Goal: Task Accomplishment & Management: Complete application form

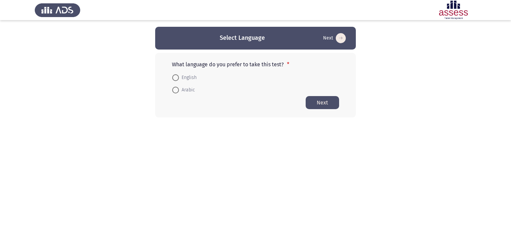
click at [174, 88] on span at bounding box center [175, 90] width 7 height 7
click at [174, 88] on input "Arabic" at bounding box center [175, 90] width 7 height 7
radio input "true"
click at [179, 77] on span "English" at bounding box center [188, 78] width 18 height 8
click at [179, 77] on input "English" at bounding box center [175, 77] width 7 height 7
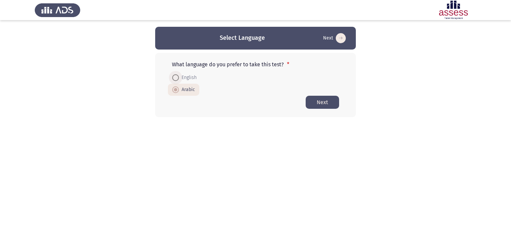
radio input "true"
click at [324, 99] on button "Next" at bounding box center [322, 102] width 33 height 13
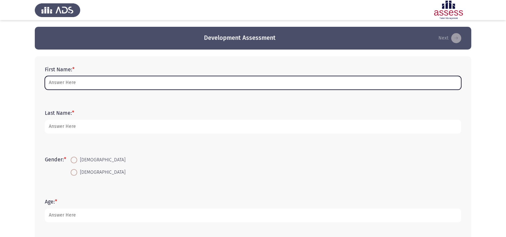
click at [193, 83] on input "First Name: *" at bounding box center [253, 83] width 416 height 14
type input "[PERSON_NAME]"
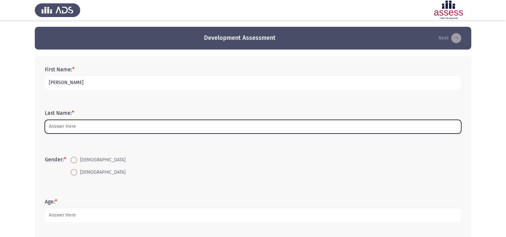
click at [103, 129] on input "Last Name: *" at bounding box center [253, 127] width 416 height 14
type input "[PERSON_NAME]"
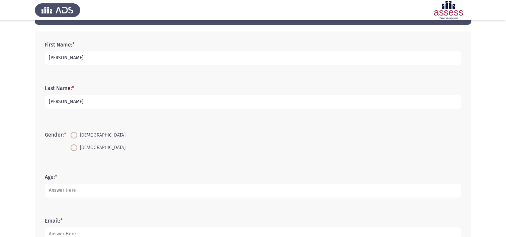
scroll to position [25, 0]
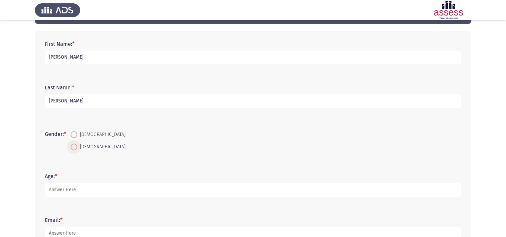
click at [76, 146] on span at bounding box center [74, 147] width 7 height 7
click at [76, 146] on input "[DEMOGRAPHIC_DATA]" at bounding box center [74, 147] width 7 height 7
radio input "true"
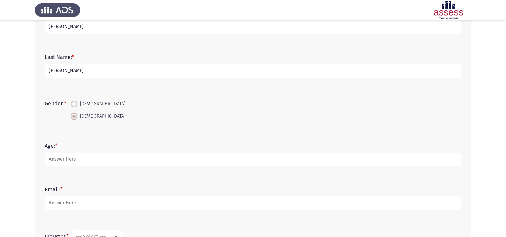
scroll to position [60, 0]
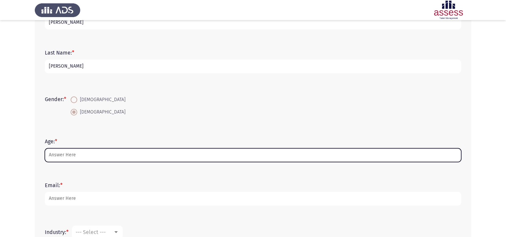
click at [75, 154] on input "Age: *" at bounding box center [253, 155] width 416 height 14
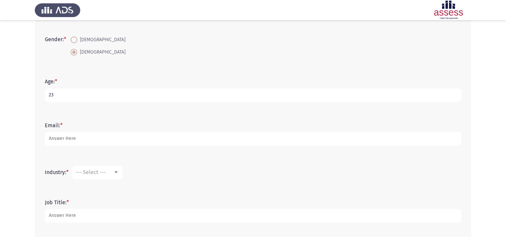
scroll to position [122, 0]
type input "23"
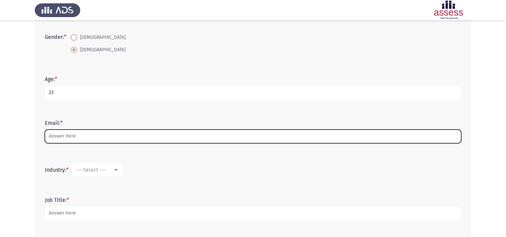
click at [74, 133] on input "Email: *" at bounding box center [253, 136] width 416 height 14
type input "[PERSON_NAME][EMAIL_ADDRESS][DOMAIN_NAME]"
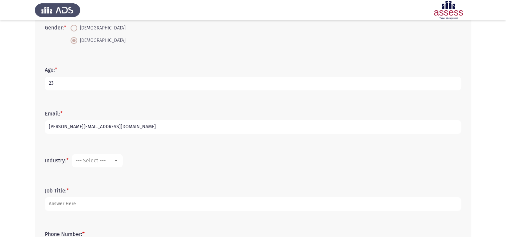
scroll to position [140, 0]
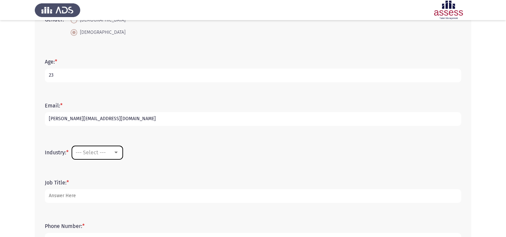
click at [111, 151] on div "--- Select ---" at bounding box center [94, 152] width 37 height 6
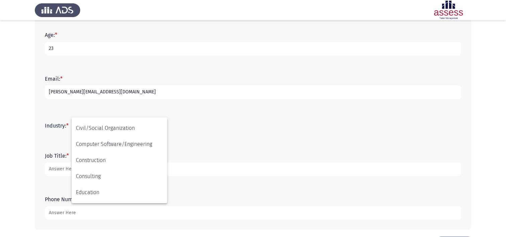
scroll to position [84, 0]
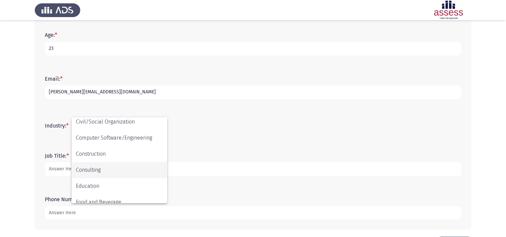
click at [102, 169] on span "Consulting" at bounding box center [119, 170] width 87 height 16
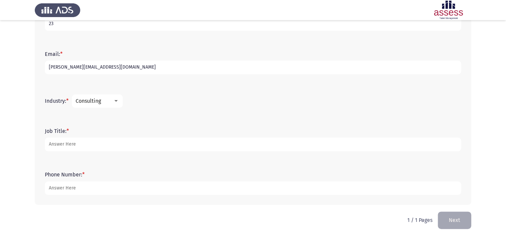
scroll to position [193, 0]
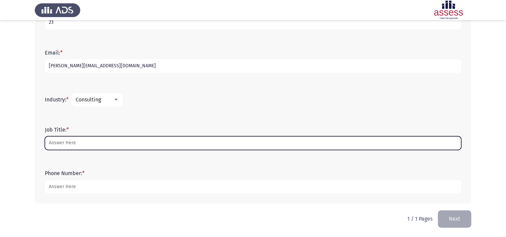
click at [90, 145] on input "Job Title: *" at bounding box center [253, 143] width 416 height 14
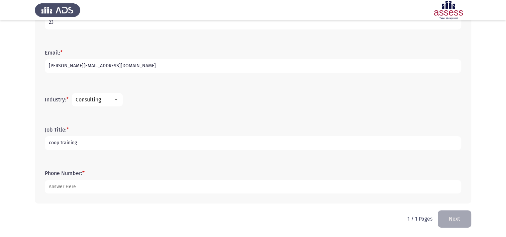
type input "coop training"
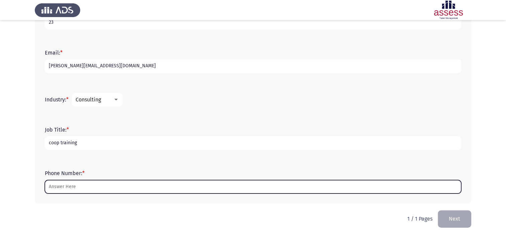
click at [87, 189] on input "Phone Number: *" at bounding box center [253, 187] width 416 height 14
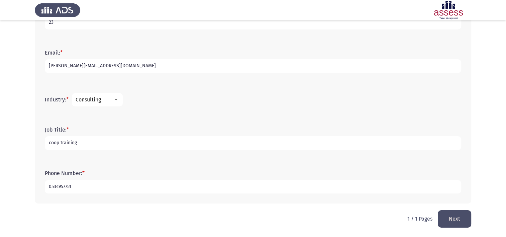
type input "0534957751"
click at [460, 215] on button "Next" at bounding box center [454, 218] width 33 height 17
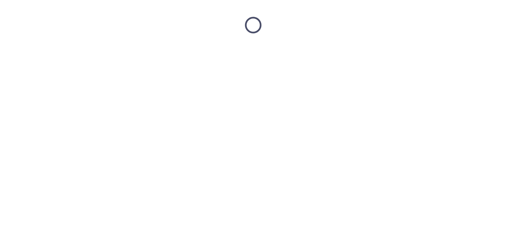
scroll to position [0, 0]
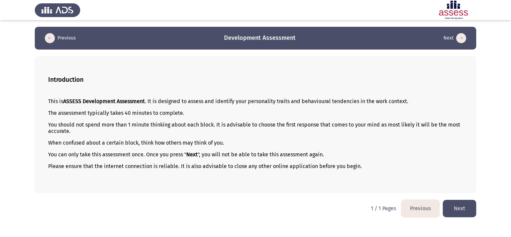
drag, startPoint x: 48, startPoint y: 76, endPoint x: 89, endPoint y: 83, distance: 41.7
click at [89, 83] on h3 "Introduction" at bounding box center [255, 79] width 415 height 7
drag, startPoint x: 47, startPoint y: 78, endPoint x: 81, endPoint y: 99, distance: 40.3
click at [81, 99] on div "Introduction This is ASSESS Development Assessment . It is designed to assess a…" at bounding box center [256, 124] width 442 height 137
drag, startPoint x: 44, startPoint y: 98, endPoint x: 109, endPoint y: 119, distance: 68.2
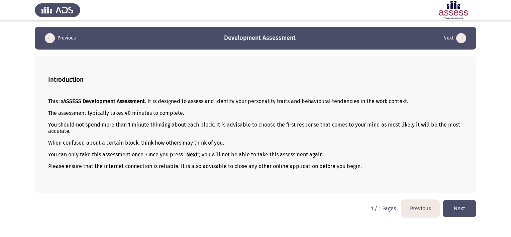
click at [109, 119] on div "Introduction This is ASSESS Development Assessment . It is designed to assess a…" at bounding box center [256, 124] width 442 height 137
drag, startPoint x: 355, startPoint y: 167, endPoint x: 229, endPoint y: 150, distance: 126.9
click at [229, 150] on div "This is ASSESS Development Assessment . It is designed to assess and identify y…" at bounding box center [255, 140] width 415 height 94
click at [462, 209] on button "Next" at bounding box center [459, 208] width 33 height 17
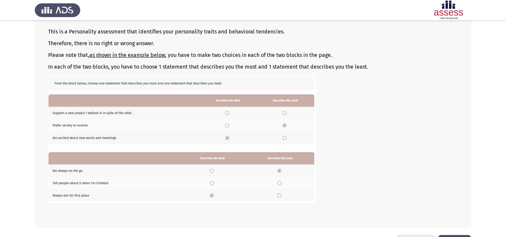
scroll to position [92, 0]
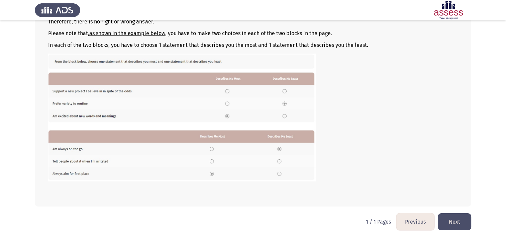
click at [456, 217] on button "Next" at bounding box center [454, 221] width 33 height 17
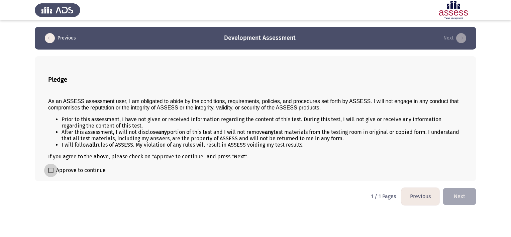
click at [50, 170] on span at bounding box center [50, 170] width 5 height 5
click at [51, 173] on input "Approve to continue" at bounding box center [51, 173] width 0 height 0
checkbox input "true"
click at [466, 191] on button "Next" at bounding box center [459, 196] width 33 height 17
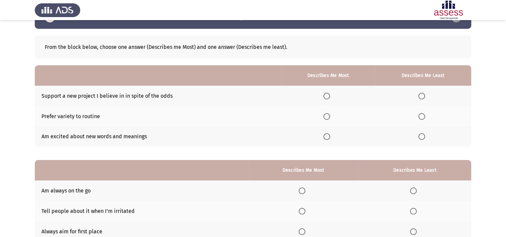
scroll to position [21, 0]
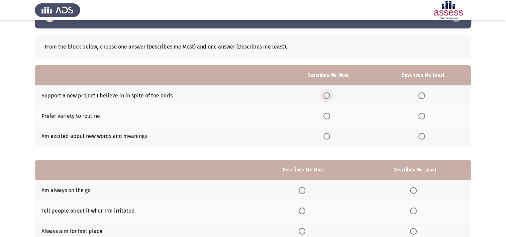
click at [326, 94] on span "Select an option" at bounding box center [326, 95] width 7 height 7
click at [326, 94] on input "Select an option" at bounding box center [326, 95] width 7 height 7
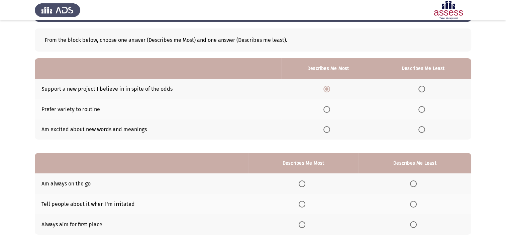
scroll to position [27, 0]
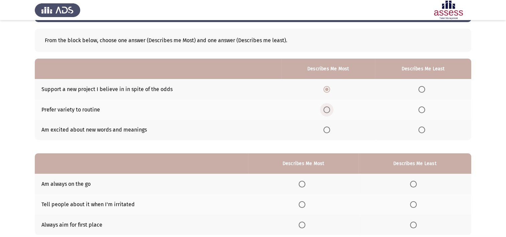
click at [330, 108] on span "Select an option" at bounding box center [326, 109] width 7 height 7
click at [330, 108] on input "Select an option" at bounding box center [326, 109] width 7 height 7
click at [329, 89] on span "Select an option" at bounding box center [326, 89] width 7 height 7
click at [329, 89] on input "Select an option" at bounding box center [326, 89] width 7 height 7
click at [421, 110] on span "Select an option" at bounding box center [421, 109] width 7 height 7
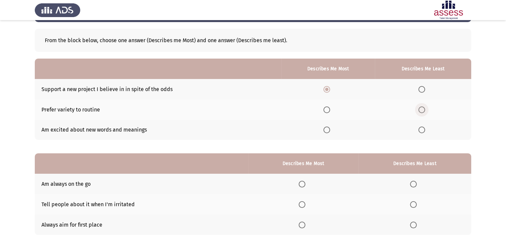
click at [421, 110] on input "Select an option" at bounding box center [421, 109] width 7 height 7
click at [328, 130] on span "Select an option" at bounding box center [326, 129] width 7 height 7
click at [328, 130] on input "Select an option" at bounding box center [326, 129] width 7 height 7
click at [330, 88] on span "Select an option" at bounding box center [326, 89] width 7 height 7
click at [330, 88] on input "Select an option" at bounding box center [326, 89] width 7 height 7
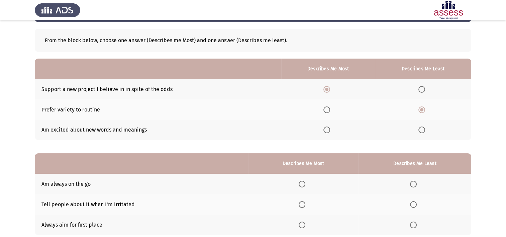
scroll to position [28, 0]
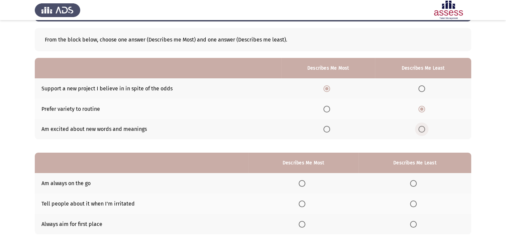
click at [422, 128] on span "Select an option" at bounding box center [421, 129] width 7 height 7
click at [422, 128] on input "Select an option" at bounding box center [421, 129] width 7 height 7
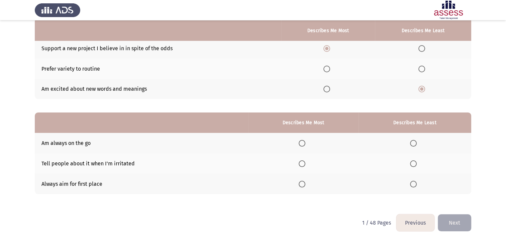
scroll to position [72, 0]
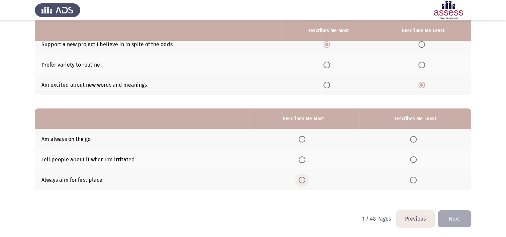
click at [305, 181] on span "Select an option" at bounding box center [302, 180] width 7 height 7
click at [305, 181] on input "Select an option" at bounding box center [302, 180] width 7 height 7
click at [414, 162] on span "Select an option" at bounding box center [413, 159] width 7 height 7
click at [414, 162] on input "Select an option" at bounding box center [413, 159] width 7 height 7
click at [413, 138] on span "Select an option" at bounding box center [413, 139] width 7 height 7
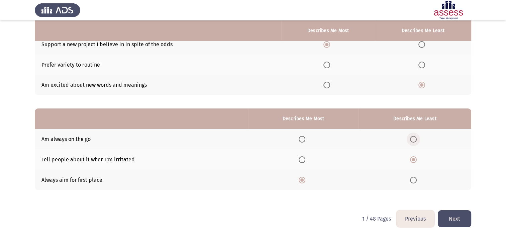
click at [413, 138] on input "Select an option" at bounding box center [413, 139] width 7 height 7
click at [458, 210] on button "Next" at bounding box center [454, 218] width 33 height 17
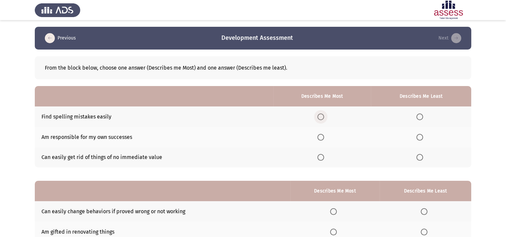
click at [324, 116] on span "Select an option" at bounding box center [320, 116] width 7 height 7
click at [324, 116] on input "Select an option" at bounding box center [320, 116] width 7 height 7
click at [419, 135] on span "Select an option" at bounding box center [419, 137] width 7 height 7
click at [419, 135] on input "Select an option" at bounding box center [419, 137] width 7 height 7
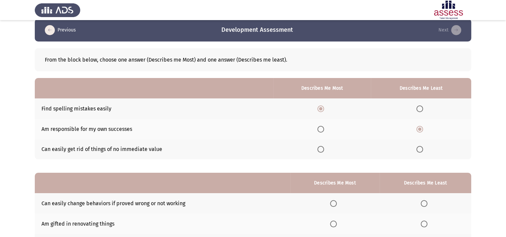
scroll to position [8, 0]
click at [324, 149] on span "Select an option" at bounding box center [320, 149] width 7 height 7
click at [324, 149] on input "Select an option" at bounding box center [320, 149] width 7 height 7
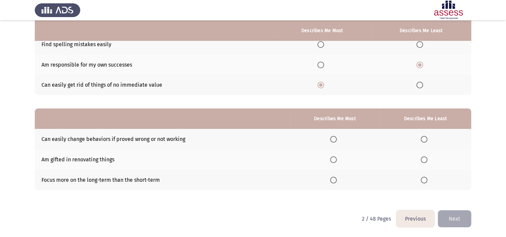
scroll to position [72, 0]
click at [337, 141] on span "Select an option" at bounding box center [333, 139] width 7 height 7
click at [337, 141] on input "Select an option" at bounding box center [333, 139] width 7 height 7
click at [425, 182] on span "Select an option" at bounding box center [424, 180] width 7 height 7
click at [425, 182] on input "Select an option" at bounding box center [424, 180] width 7 height 7
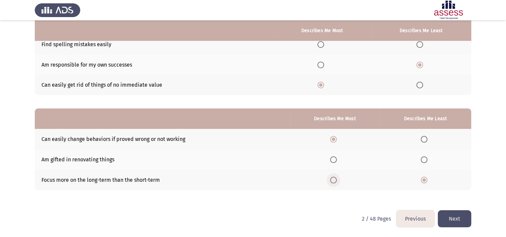
click at [337, 181] on span "Select an option" at bounding box center [333, 180] width 7 height 7
click at [337, 181] on input "Select an option" at bounding box center [333, 180] width 7 height 7
click at [427, 159] on span "Select an option" at bounding box center [424, 159] width 7 height 7
click at [427, 159] on input "Select an option" at bounding box center [424, 159] width 7 height 7
click at [336, 136] on span "Select an option" at bounding box center [333, 139] width 7 height 7
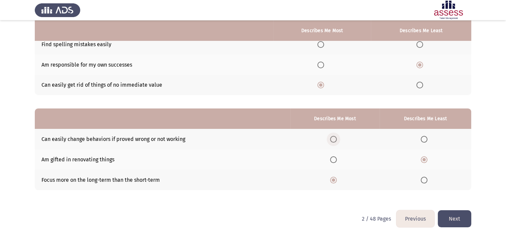
click at [336, 136] on input "Select an option" at bounding box center [333, 139] width 7 height 7
click at [455, 214] on button "Next" at bounding box center [454, 218] width 33 height 17
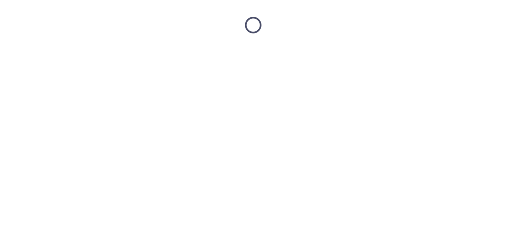
scroll to position [0, 0]
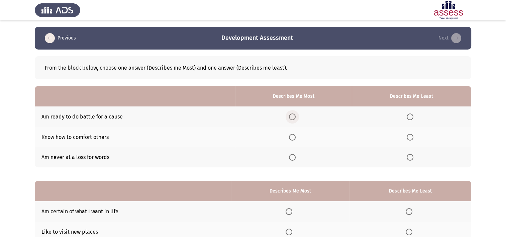
click at [295, 120] on span "Select an option" at bounding box center [292, 116] width 7 height 7
click at [295, 120] on input "Select an option" at bounding box center [292, 116] width 7 height 7
click at [413, 158] on span "Select an option" at bounding box center [410, 157] width 7 height 7
click at [413, 158] on input "Select an option" at bounding box center [410, 157] width 7 height 7
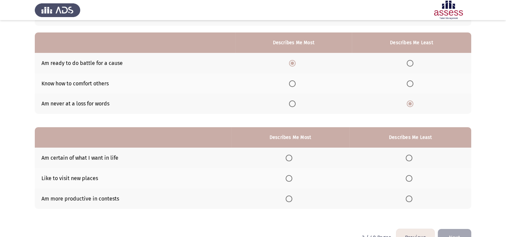
scroll to position [72, 0]
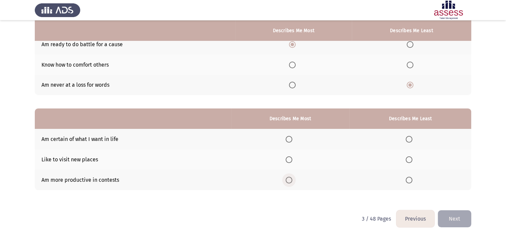
click at [289, 181] on span "Select an option" at bounding box center [289, 180] width 7 height 7
click at [289, 181] on input "Select an option" at bounding box center [289, 180] width 7 height 7
click at [289, 157] on span "Select an option" at bounding box center [289, 159] width 7 height 7
click at [289, 157] on input "Select an option" at bounding box center [289, 159] width 7 height 7
click at [294, 137] on label "Select an option" at bounding box center [290, 139] width 9 height 7
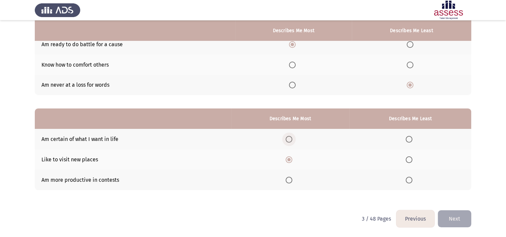
click at [292, 137] on input "Select an option" at bounding box center [289, 139] width 7 height 7
click at [289, 161] on span "Select an option" at bounding box center [289, 159] width 7 height 7
click at [289, 161] on input "Select an option" at bounding box center [289, 159] width 7 height 7
click at [409, 137] on span "Select an option" at bounding box center [409, 139] width 7 height 7
click at [409, 137] on input "Select an option" at bounding box center [409, 139] width 7 height 7
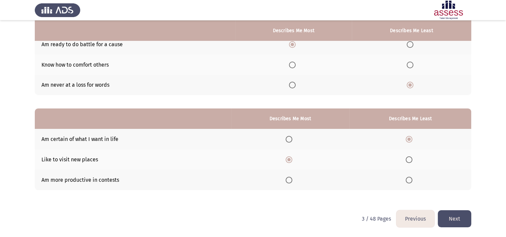
click at [461, 220] on button "Next" at bounding box center [454, 218] width 33 height 17
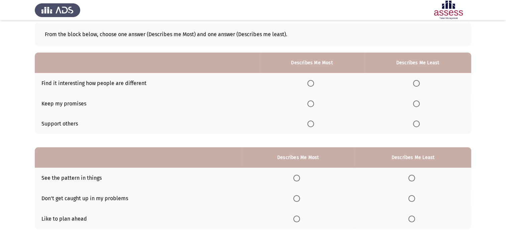
scroll to position [33, 0]
click at [314, 81] on span "Select an option" at bounding box center [310, 83] width 7 height 7
click at [314, 81] on input "Select an option" at bounding box center [310, 83] width 7 height 7
click at [314, 124] on span "Select an option" at bounding box center [310, 123] width 7 height 7
click at [314, 124] on input "Select an option" at bounding box center [310, 123] width 7 height 7
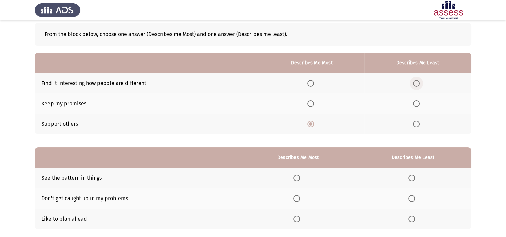
click at [421, 84] on label "Select an option" at bounding box center [417, 83] width 9 height 7
click at [420, 84] on input "Select an option" at bounding box center [416, 83] width 7 height 7
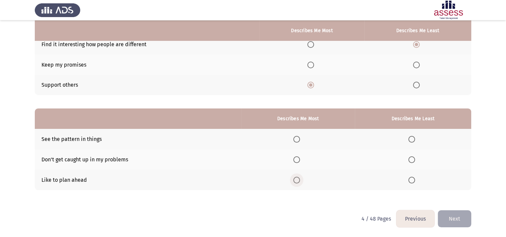
click at [302, 177] on label "Select an option" at bounding box center [297, 180] width 9 height 7
click at [300, 177] on input "Select an option" at bounding box center [296, 180] width 7 height 7
click at [412, 160] on span "Select an option" at bounding box center [411, 159] width 7 height 7
click at [412, 160] on input "Select an option" at bounding box center [411, 159] width 7 height 7
click at [409, 138] on span "Select an option" at bounding box center [411, 139] width 7 height 7
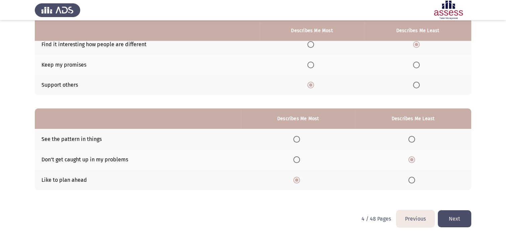
click at [409, 138] on input "Select an option" at bounding box center [411, 139] width 7 height 7
click at [444, 214] on button "Next" at bounding box center [454, 218] width 33 height 17
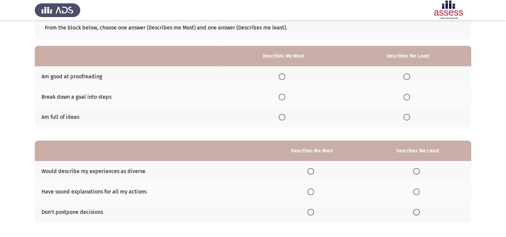
scroll to position [41, 0]
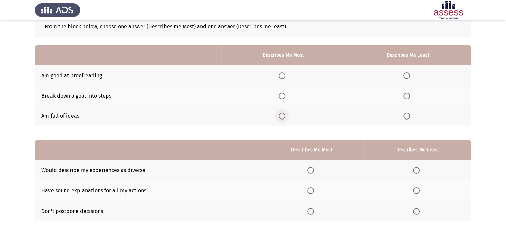
click at [284, 115] on span "Select an option" at bounding box center [282, 116] width 7 height 7
click at [284, 115] on input "Select an option" at bounding box center [282, 116] width 7 height 7
click at [405, 97] on span "Select an option" at bounding box center [406, 96] width 7 height 7
click at [405, 97] on input "Select an option" at bounding box center [406, 96] width 7 height 7
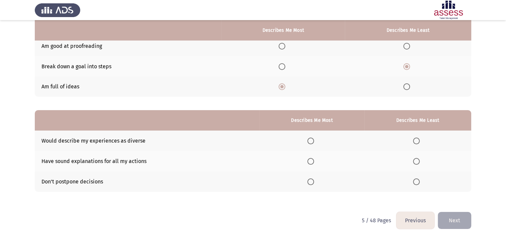
scroll to position [72, 0]
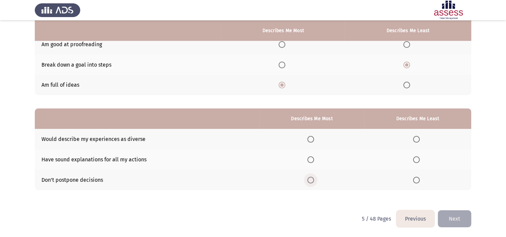
click at [313, 181] on span "Select an option" at bounding box center [310, 180] width 7 height 7
click at [313, 181] on input "Select an option" at bounding box center [310, 180] width 7 height 7
click at [415, 157] on span "Select an option" at bounding box center [416, 159] width 7 height 7
click at [415, 157] on input "Select an option" at bounding box center [416, 159] width 7 height 7
click at [462, 213] on button "Next" at bounding box center [454, 218] width 33 height 17
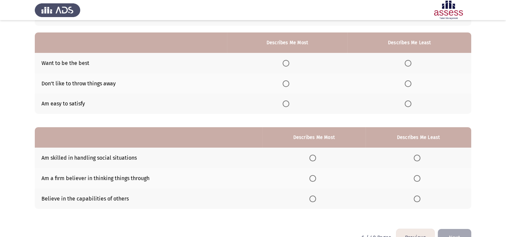
scroll to position [54, 0]
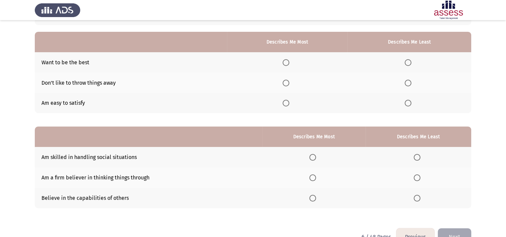
click at [86, 127] on th at bounding box center [149, 136] width 228 height 20
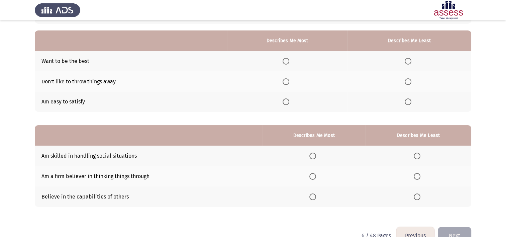
scroll to position [50, 0]
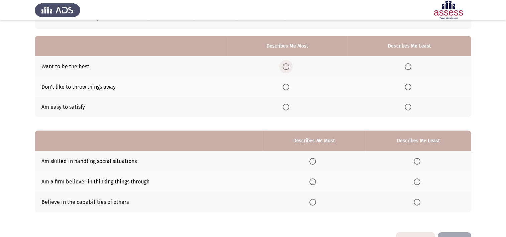
click at [287, 67] on span "Select an option" at bounding box center [286, 66] width 7 height 7
click at [287, 67] on input "Select an option" at bounding box center [286, 66] width 7 height 7
click at [406, 88] on span "Select an option" at bounding box center [408, 87] width 7 height 7
click at [406, 88] on input "Select an option" at bounding box center [408, 87] width 7 height 7
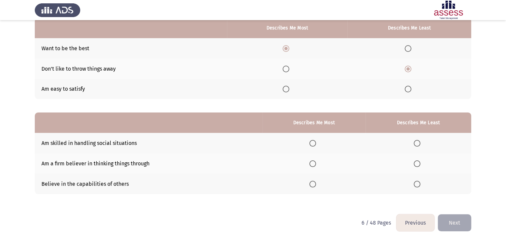
scroll to position [72, 0]
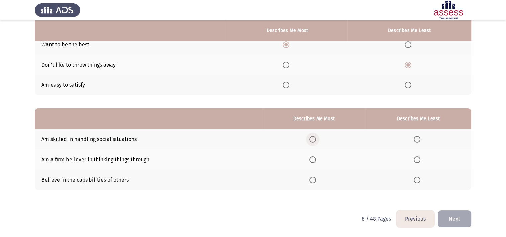
click at [314, 137] on span "Select an option" at bounding box center [312, 139] width 7 height 7
click at [314, 137] on input "Select an option" at bounding box center [312, 139] width 7 height 7
click at [419, 182] on span "Select an option" at bounding box center [417, 180] width 7 height 7
click at [419, 182] on input "Select an option" at bounding box center [417, 180] width 7 height 7
click at [316, 159] on span "Select an option" at bounding box center [312, 159] width 7 height 7
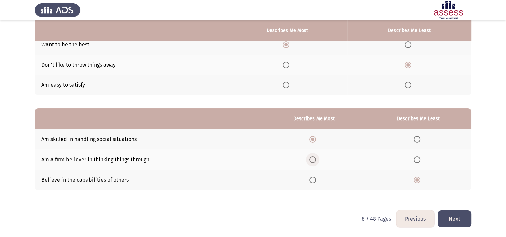
click at [316, 159] on input "Select an option" at bounding box center [312, 159] width 7 height 7
click at [463, 220] on button "Next" at bounding box center [454, 218] width 33 height 17
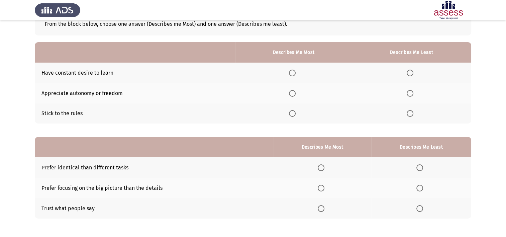
scroll to position [44, 0]
click at [294, 74] on span "Select an option" at bounding box center [292, 72] width 7 height 7
click at [294, 74] on input "Select an option" at bounding box center [292, 72] width 7 height 7
click at [411, 114] on span "Select an option" at bounding box center [410, 113] width 7 height 7
click at [411, 114] on input "Select an option" at bounding box center [410, 113] width 7 height 7
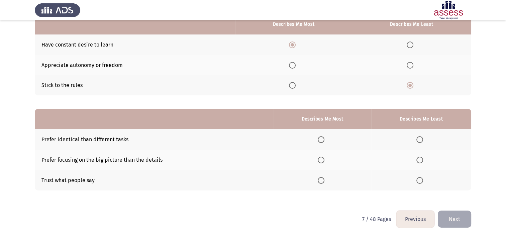
scroll to position [72, 0]
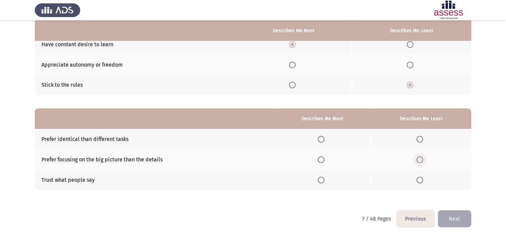
click at [419, 160] on span "Select an option" at bounding box center [419, 159] width 7 height 7
click at [419, 160] on input "Select an option" at bounding box center [419, 159] width 7 height 7
drag, startPoint x: 319, startPoint y: 138, endPoint x: 325, endPoint y: 141, distance: 7.0
click at [325, 141] on th at bounding box center [323, 139] width 98 height 20
click at [324, 141] on span "Select an option" at bounding box center [321, 139] width 7 height 7
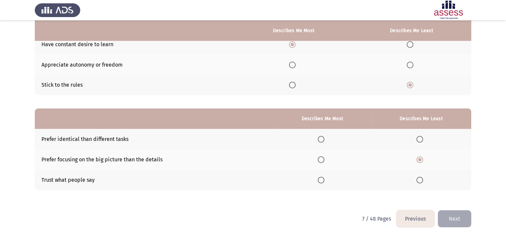
click at [324, 141] on input "Select an option" at bounding box center [321, 139] width 7 height 7
click at [457, 214] on button "Next" at bounding box center [454, 218] width 33 height 17
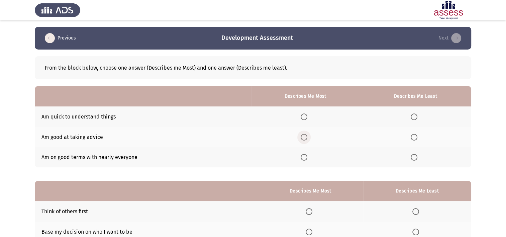
click at [304, 138] on span "Select an option" at bounding box center [304, 137] width 7 height 7
click at [304, 138] on input "Select an option" at bounding box center [304, 137] width 7 height 7
click at [415, 157] on span "Select an option" at bounding box center [414, 157] width 7 height 7
click at [415, 157] on input "Select an option" at bounding box center [414, 157] width 7 height 7
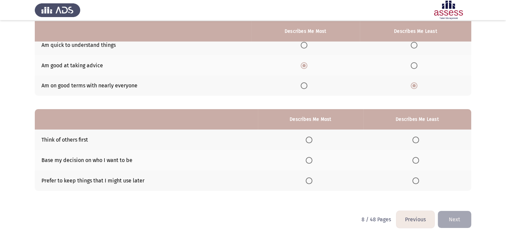
scroll to position [72, 0]
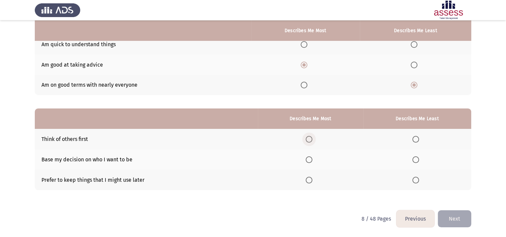
click at [311, 138] on span "Select an option" at bounding box center [309, 139] width 7 height 7
click at [311, 138] on input "Select an option" at bounding box center [309, 139] width 7 height 7
click at [415, 179] on span "Select an option" at bounding box center [415, 180] width 7 height 7
click at [415, 179] on input "Select an option" at bounding box center [415, 180] width 7 height 7
click at [460, 221] on button "Next" at bounding box center [454, 218] width 33 height 17
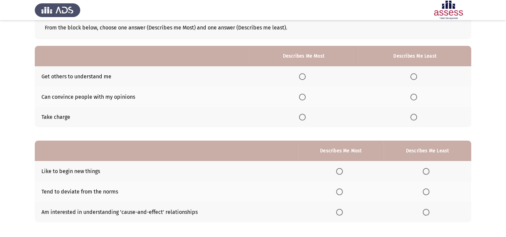
scroll to position [35, 0]
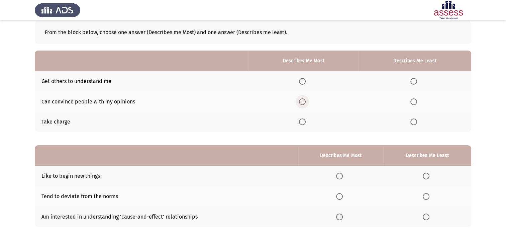
click at [305, 99] on span "Select an option" at bounding box center [302, 101] width 7 height 7
click at [305, 99] on input "Select an option" at bounding box center [302, 101] width 7 height 7
click at [416, 121] on span "Select an option" at bounding box center [413, 121] width 7 height 7
click at [416, 121] on input "Select an option" at bounding box center [413, 121] width 7 height 7
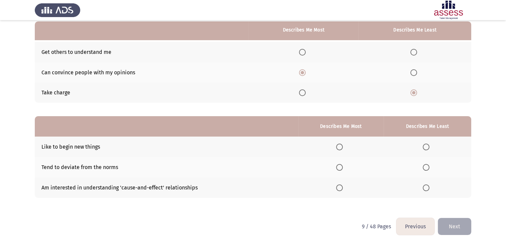
scroll to position [64, 0]
click at [306, 52] on span "Select an option" at bounding box center [302, 52] width 7 height 7
click at [306, 52] on input "Select an option" at bounding box center [302, 52] width 7 height 7
click at [339, 146] on span "Select an option" at bounding box center [339, 147] width 7 height 7
click at [339, 146] on input "Select an option" at bounding box center [339, 147] width 7 height 7
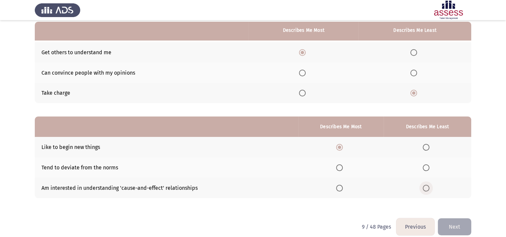
click at [428, 189] on span "Select an option" at bounding box center [426, 188] width 7 height 7
click at [428, 189] on input "Select an option" at bounding box center [426, 188] width 7 height 7
click at [463, 222] on button "Next" at bounding box center [454, 226] width 33 height 17
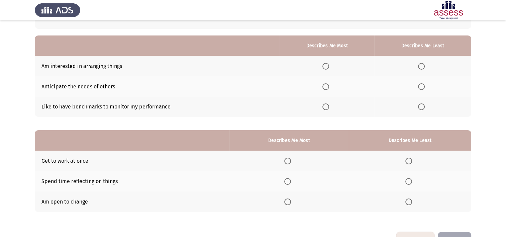
scroll to position [51, 0]
click at [326, 106] on span "Select an option" at bounding box center [325, 106] width 7 height 7
click at [326, 106] on input "Select an option" at bounding box center [325, 106] width 7 height 7
click at [424, 64] on span "Select an option" at bounding box center [421, 66] width 7 height 7
click at [424, 64] on input "Select an option" at bounding box center [421, 66] width 7 height 7
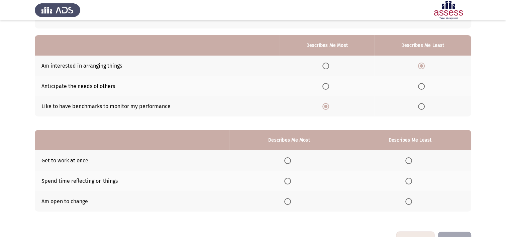
scroll to position [52, 0]
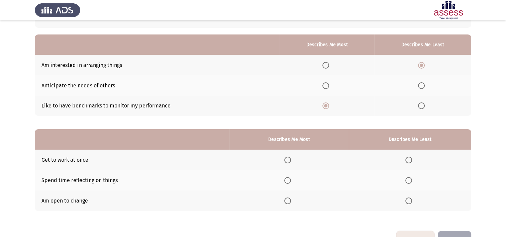
click at [412, 200] on span "Select an option" at bounding box center [408, 200] width 7 height 7
click at [412, 200] on input "Select an option" at bounding box center [408, 200] width 7 height 7
click at [291, 158] on span "Select an option" at bounding box center [287, 160] width 7 height 7
click at [291, 158] on input "Select an option" at bounding box center [287, 160] width 7 height 7
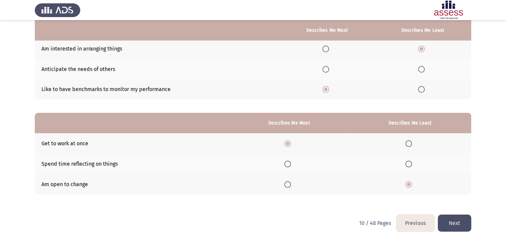
scroll to position [72, 0]
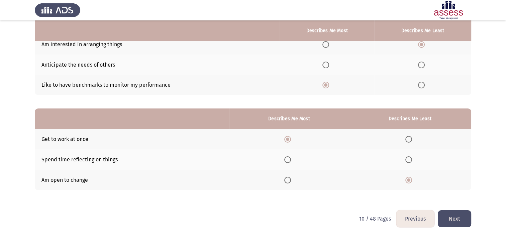
click at [466, 215] on button "Next" at bounding box center [454, 218] width 33 height 17
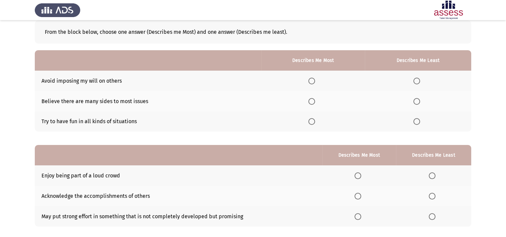
scroll to position [35, 0]
click at [315, 103] on span "Select an option" at bounding box center [311, 101] width 7 height 7
click at [315, 103] on input "Select an option" at bounding box center [311, 101] width 7 height 7
click at [420, 82] on span "Select an option" at bounding box center [416, 81] width 7 height 7
click at [420, 82] on input "Select an option" at bounding box center [416, 81] width 7 height 7
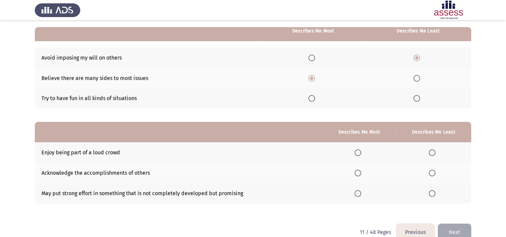
scroll to position [60, 0]
click at [360, 175] on span "Select an option" at bounding box center [358, 172] width 7 height 7
click at [360, 175] on input "Select an option" at bounding box center [358, 172] width 7 height 7
click at [433, 193] on span "Select an option" at bounding box center [432, 192] width 7 height 7
click at [433, 193] on input "Select an option" at bounding box center [432, 192] width 7 height 7
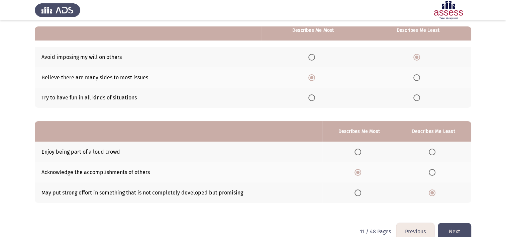
click at [457, 227] on button "Next" at bounding box center [454, 231] width 33 height 17
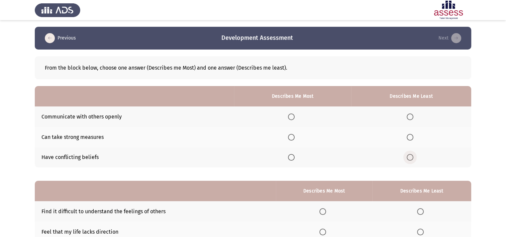
click at [410, 160] on span "Select an option" at bounding box center [410, 157] width 7 height 7
click at [410, 160] on input "Select an option" at bounding box center [410, 157] width 7 height 7
click at [293, 116] on span "Select an option" at bounding box center [291, 116] width 7 height 7
click at [293, 116] on input "Select an option" at bounding box center [291, 116] width 7 height 7
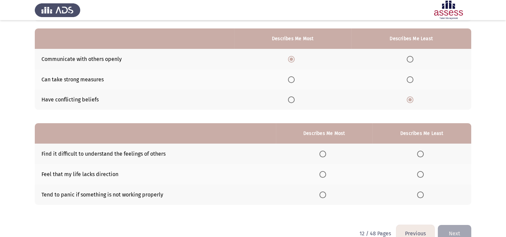
scroll to position [72, 0]
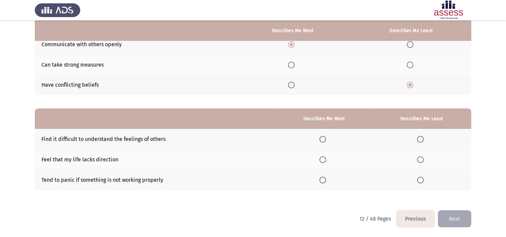
click at [421, 179] on span "Select an option" at bounding box center [420, 180] width 7 height 7
click at [421, 179] on input "Select an option" at bounding box center [420, 180] width 7 height 7
click at [424, 140] on span "Select an option" at bounding box center [420, 139] width 7 height 7
click at [424, 140] on input "Select an option" at bounding box center [420, 139] width 7 height 7
click at [323, 178] on span "Select an option" at bounding box center [322, 180] width 7 height 7
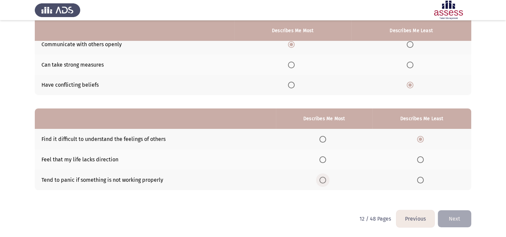
click at [323, 178] on input "Select an option" at bounding box center [322, 180] width 7 height 7
click at [463, 220] on button "Next" at bounding box center [454, 218] width 33 height 17
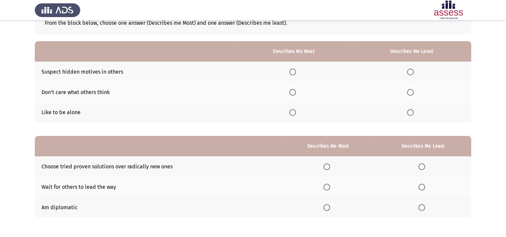
scroll to position [45, 0]
click at [412, 89] on span "Select an option" at bounding box center [410, 92] width 7 height 7
click at [412, 89] on input "Select an option" at bounding box center [410, 92] width 7 height 7
click at [294, 69] on span "Select an option" at bounding box center [292, 71] width 7 height 7
click at [294, 69] on input "Select an option" at bounding box center [292, 71] width 7 height 7
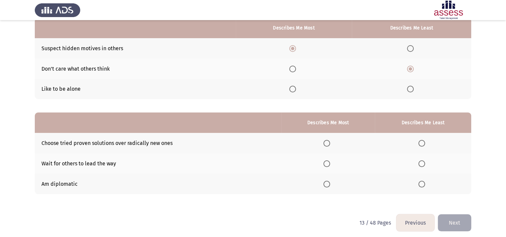
scroll to position [72, 0]
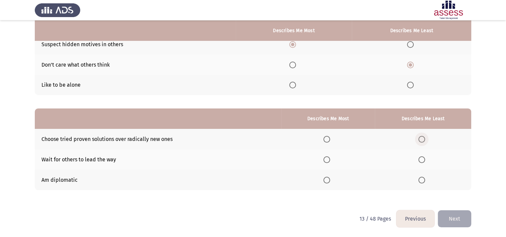
click at [425, 141] on span "Select an option" at bounding box center [421, 139] width 7 height 7
click at [425, 141] on input "Select an option" at bounding box center [421, 139] width 7 height 7
click at [329, 178] on span "Select an option" at bounding box center [326, 180] width 7 height 7
click at [329, 178] on input "Select an option" at bounding box center [326, 180] width 7 height 7
click at [453, 218] on button "Next" at bounding box center [454, 218] width 33 height 17
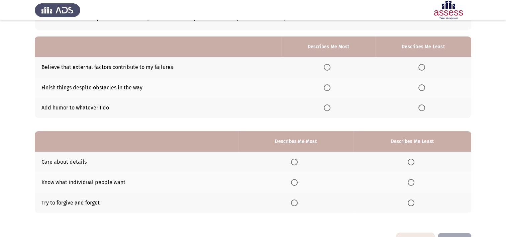
scroll to position [54, 0]
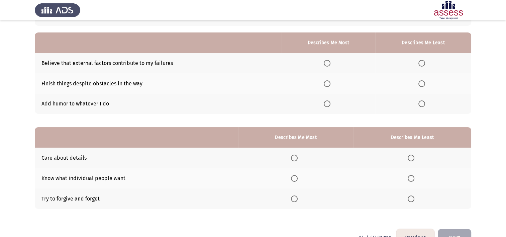
click at [329, 83] on span "Select an option" at bounding box center [327, 83] width 7 height 7
click at [329, 83] on input "Select an option" at bounding box center [327, 83] width 7 height 7
click at [425, 105] on span "Select an option" at bounding box center [421, 103] width 7 height 7
click at [425, 105] on input "Select an option" at bounding box center [421, 103] width 7 height 7
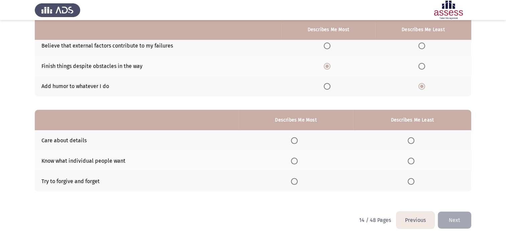
scroll to position [70, 0]
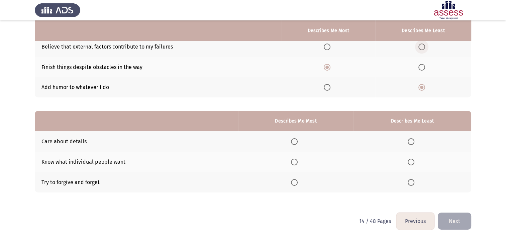
click at [422, 46] on span "Select an option" at bounding box center [421, 46] width 7 height 7
click at [422, 46] on input "Select an option" at bounding box center [421, 46] width 7 height 7
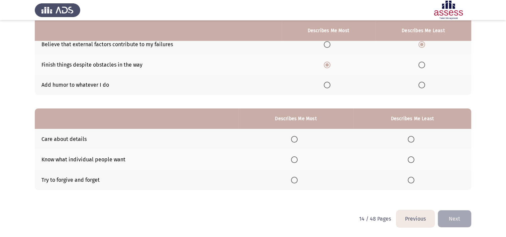
scroll to position [72, 0]
click at [300, 136] on label "Select an option" at bounding box center [295, 139] width 9 height 7
click at [298, 136] on input "Select an option" at bounding box center [294, 139] width 7 height 7
click at [413, 159] on span "Select an option" at bounding box center [411, 159] width 7 height 7
click at [413, 159] on input "Select an option" at bounding box center [411, 159] width 7 height 7
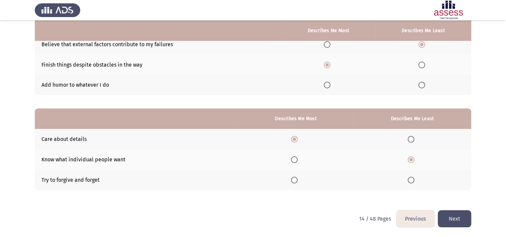
click at [456, 211] on button "Next" at bounding box center [454, 218] width 33 height 17
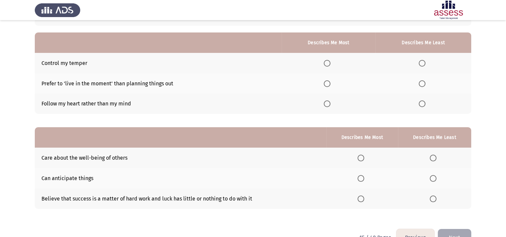
scroll to position [56, 0]
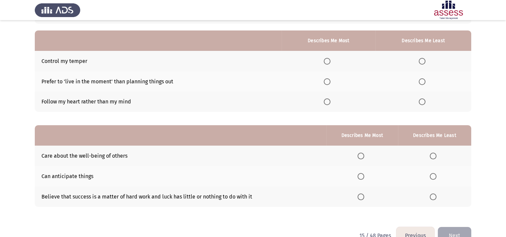
click at [329, 64] on th at bounding box center [329, 61] width 94 height 20
click at [328, 58] on th at bounding box center [329, 61] width 94 height 20
click at [328, 58] on span "Select an option" at bounding box center [327, 61] width 7 height 7
click at [328, 58] on input "Select an option" at bounding box center [327, 61] width 7 height 7
click at [423, 102] on span "Select an option" at bounding box center [422, 101] width 7 height 7
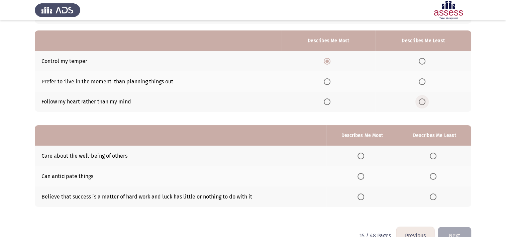
click at [423, 102] on input "Select an option" at bounding box center [422, 101] width 7 height 7
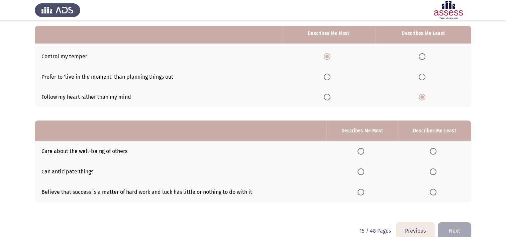
scroll to position [72, 0]
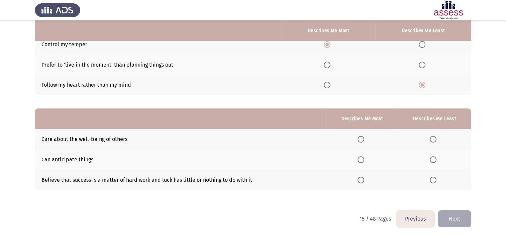
click at [360, 177] on span "Select an option" at bounding box center [361, 180] width 7 height 7
click at [360, 177] on input "Select an option" at bounding box center [361, 180] width 7 height 7
click at [434, 159] on span "Select an option" at bounding box center [433, 159] width 7 height 7
click at [434, 159] on input "Select an option" at bounding box center [433, 159] width 7 height 7
click at [459, 222] on button "Next" at bounding box center [454, 218] width 33 height 17
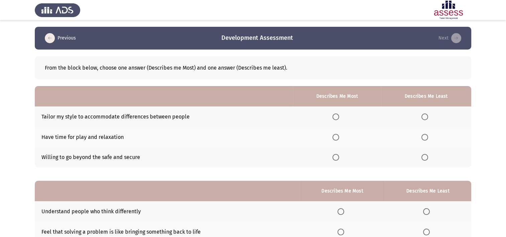
scroll to position [62, 0]
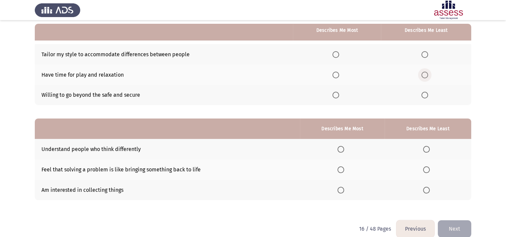
click at [423, 75] on span "Select an option" at bounding box center [425, 75] width 7 height 7
click at [423, 75] on input "Select an option" at bounding box center [425, 75] width 7 height 7
click at [335, 54] on span "Select an option" at bounding box center [336, 54] width 7 height 7
click at [335, 54] on input "Select an option" at bounding box center [336, 54] width 7 height 7
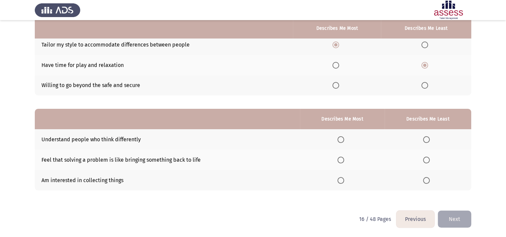
scroll to position [72, 0]
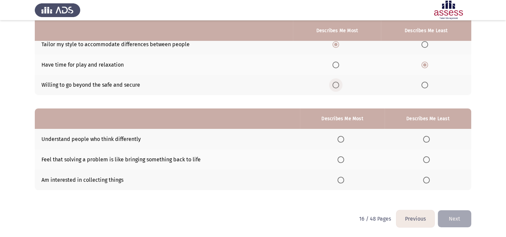
click at [339, 85] on span "Select an option" at bounding box center [336, 85] width 7 height 7
click at [339, 85] on input "Select an option" at bounding box center [336, 85] width 7 height 7
click at [340, 136] on span "Select an option" at bounding box center [341, 139] width 7 height 7
click at [340, 136] on input "Select an option" at bounding box center [341, 139] width 7 height 7
click at [424, 178] on span "Select an option" at bounding box center [426, 180] width 7 height 7
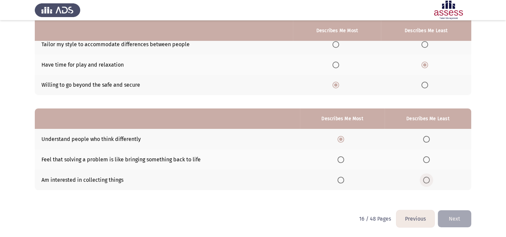
click at [424, 178] on input "Select an option" at bounding box center [426, 180] width 7 height 7
click at [450, 218] on button "Next" at bounding box center [454, 218] width 33 height 17
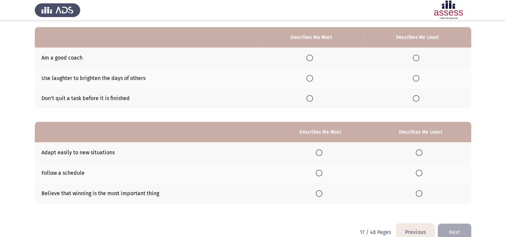
scroll to position [59, 0]
click at [313, 60] on span "Select an option" at bounding box center [309, 58] width 7 height 7
click at [313, 60] on input "Select an option" at bounding box center [309, 58] width 7 height 7
click at [420, 99] on label "Select an option" at bounding box center [417, 98] width 9 height 7
click at [419, 99] on input "Select an option" at bounding box center [416, 98] width 7 height 7
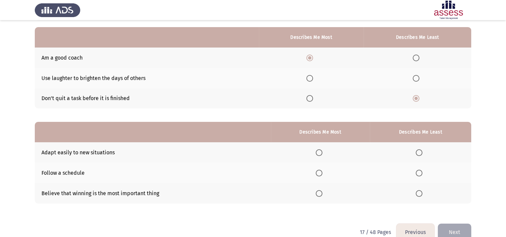
click at [322, 155] on span "Select an option" at bounding box center [319, 152] width 7 height 7
click at [322, 155] on input "Select an option" at bounding box center [319, 152] width 7 height 7
click at [425, 194] on label "Select an option" at bounding box center [420, 193] width 9 height 7
click at [423, 194] on input "Select an option" at bounding box center [419, 193] width 7 height 7
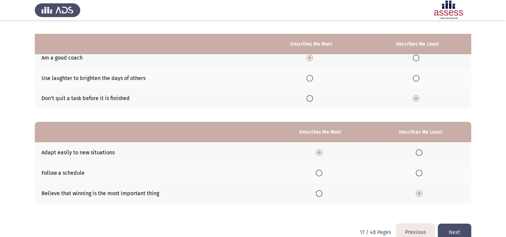
scroll to position [72, 0]
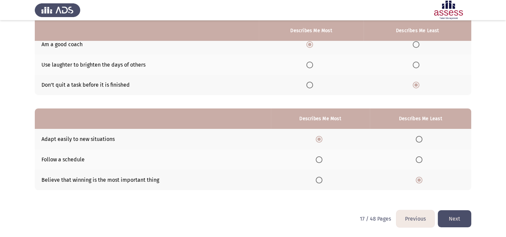
click at [451, 216] on button "Next" at bounding box center [454, 218] width 33 height 17
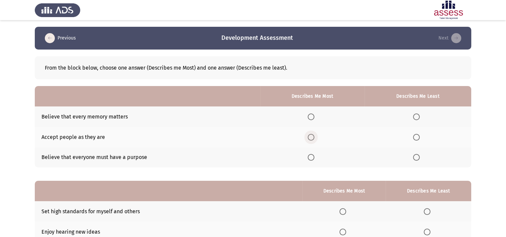
click at [311, 137] on span "Select an option" at bounding box center [311, 137] width 7 height 7
click at [311, 137] on input "Select an option" at bounding box center [311, 137] width 7 height 7
click at [417, 160] on span "Select an option" at bounding box center [416, 157] width 7 height 7
click at [417, 160] on input "Select an option" at bounding box center [416, 157] width 7 height 7
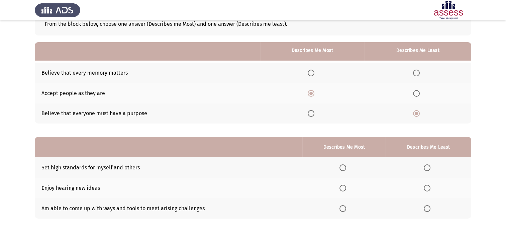
scroll to position [66, 0]
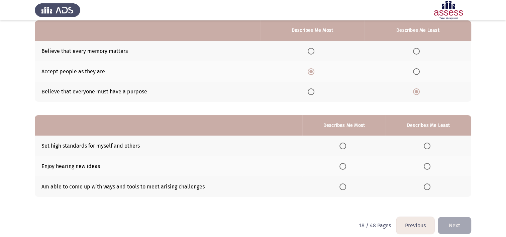
click at [344, 151] on th at bounding box center [343, 145] width 83 height 20
click at [344, 150] on th at bounding box center [343, 145] width 83 height 20
click at [344, 148] on span "Select an option" at bounding box center [343, 146] width 7 height 7
click at [344, 148] on input "Select an option" at bounding box center [343, 146] width 7 height 7
click at [429, 167] on span "Select an option" at bounding box center [427, 166] width 7 height 7
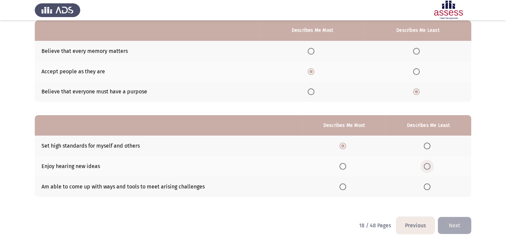
click at [429, 167] on input "Select an option" at bounding box center [427, 166] width 7 height 7
click at [450, 220] on button "Next" at bounding box center [454, 225] width 33 height 17
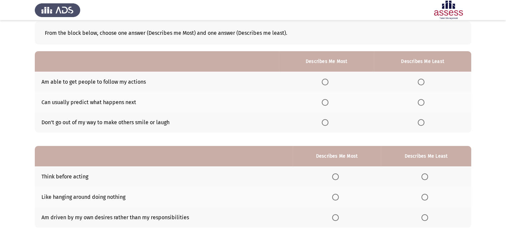
scroll to position [35, 0]
click at [329, 104] on span "Select an option" at bounding box center [325, 102] width 7 height 7
click at [329, 104] on input "Select an option" at bounding box center [325, 102] width 7 height 7
click at [329, 83] on span "Select an option" at bounding box center [325, 82] width 7 height 7
click at [329, 83] on input "Select an option" at bounding box center [325, 82] width 7 height 7
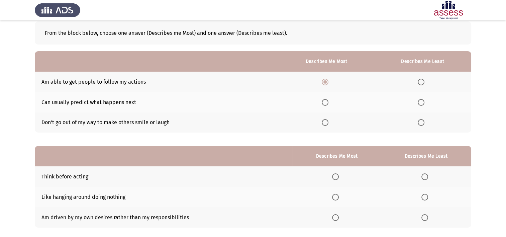
click at [424, 123] on span "Select an option" at bounding box center [421, 122] width 7 height 7
click at [424, 123] on input "Select an option" at bounding box center [421, 122] width 7 height 7
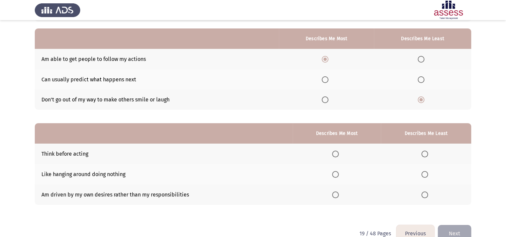
scroll to position [72, 0]
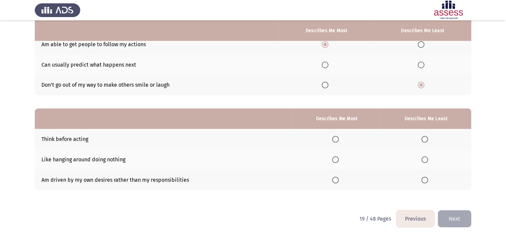
click at [337, 139] on span "Select an option" at bounding box center [335, 139] width 7 height 7
click at [337, 139] on input "Select an option" at bounding box center [335, 139] width 7 height 7
click at [427, 161] on span "Select an option" at bounding box center [425, 159] width 7 height 7
click at [427, 161] on input "Select an option" at bounding box center [425, 159] width 7 height 7
click at [427, 178] on span "Select an option" at bounding box center [425, 180] width 7 height 7
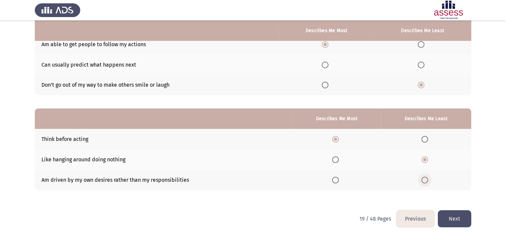
click at [427, 178] on input "Select an option" at bounding box center [425, 180] width 7 height 7
click at [454, 212] on button "Next" at bounding box center [454, 218] width 33 height 17
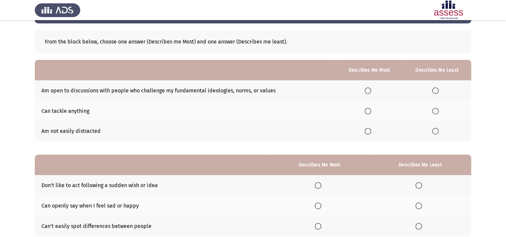
scroll to position [26, 0]
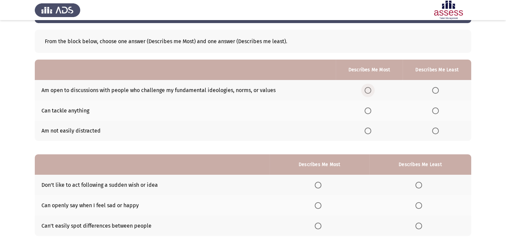
click at [369, 93] on span "Select an option" at bounding box center [368, 90] width 7 height 7
click at [369, 93] on input "Select an option" at bounding box center [368, 90] width 7 height 7
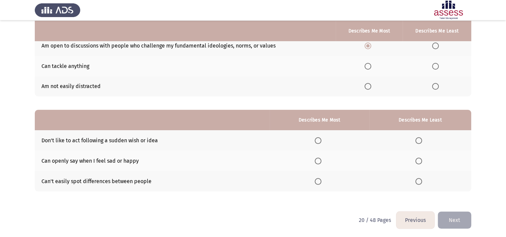
scroll to position [72, 0]
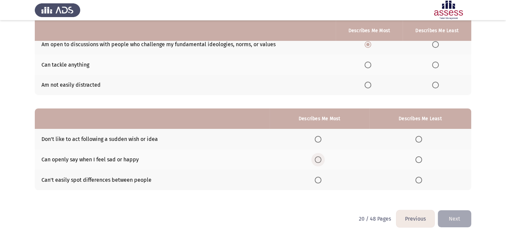
click at [324, 159] on label "Select an option" at bounding box center [319, 159] width 9 height 7
click at [321, 159] on input "Select an option" at bounding box center [318, 159] width 7 height 7
click at [425, 139] on label "Select an option" at bounding box center [419, 139] width 9 height 7
click at [422, 139] on input "Select an option" at bounding box center [418, 139] width 7 height 7
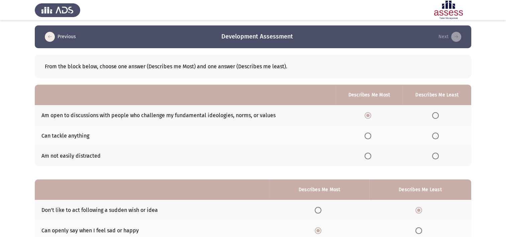
scroll to position [1, 0]
click at [435, 159] on span "Select an option" at bounding box center [435, 156] width 7 height 7
click at [435, 159] on input "Select an option" at bounding box center [435, 156] width 7 height 7
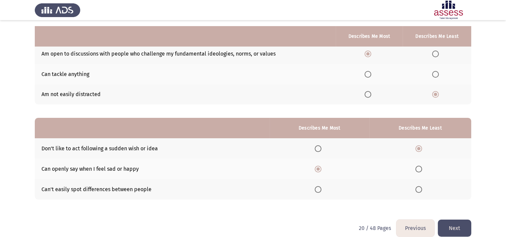
scroll to position [72, 0]
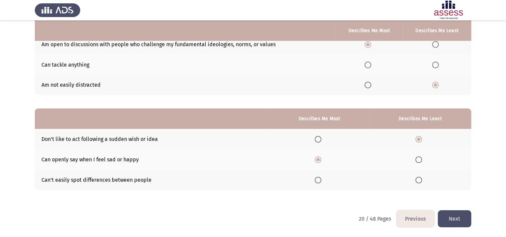
click at [456, 217] on button "Next" at bounding box center [454, 218] width 33 height 17
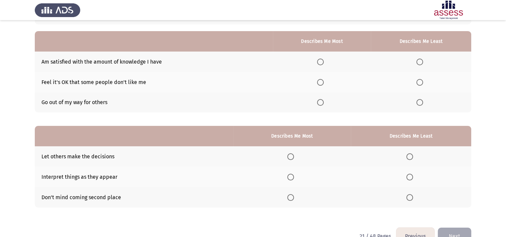
scroll to position [55, 0]
click at [421, 62] on span "Select an option" at bounding box center [419, 62] width 7 height 7
click at [421, 62] on input "Select an option" at bounding box center [419, 62] width 7 height 7
click at [326, 80] on label "Select an option" at bounding box center [321, 82] width 9 height 7
click at [324, 80] on input "Select an option" at bounding box center [320, 82] width 7 height 7
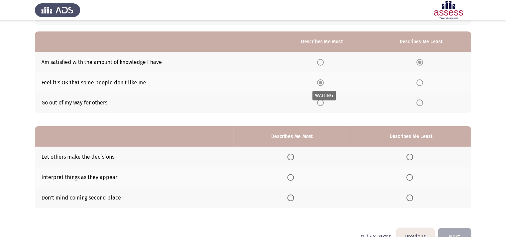
scroll to position [72, 0]
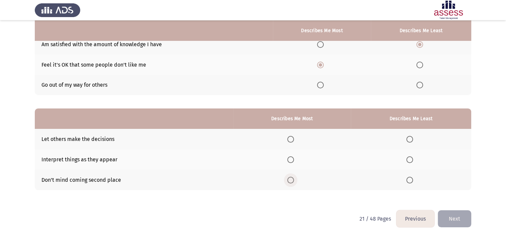
click at [293, 179] on span "Select an option" at bounding box center [290, 180] width 7 height 7
click at [293, 179] on input "Select an option" at bounding box center [290, 180] width 7 height 7
click at [411, 161] on span "Select an option" at bounding box center [409, 159] width 7 height 7
click at [411, 161] on input "Select an option" at bounding box center [409, 159] width 7 height 7
click at [293, 161] on span "Select an option" at bounding box center [290, 159] width 7 height 7
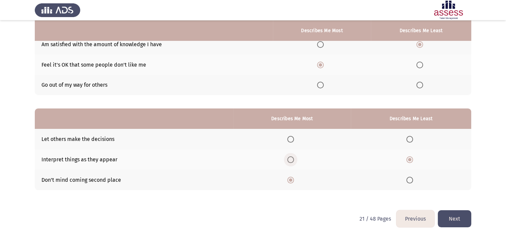
click at [293, 161] on input "Select an option" at bounding box center [290, 159] width 7 height 7
click at [412, 178] on span "Select an option" at bounding box center [409, 180] width 7 height 7
click at [412, 178] on input "Select an option" at bounding box center [409, 180] width 7 height 7
click at [464, 222] on button "Next" at bounding box center [454, 218] width 33 height 17
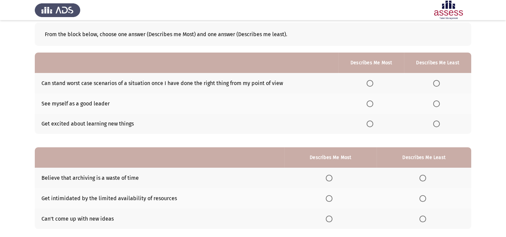
scroll to position [36, 0]
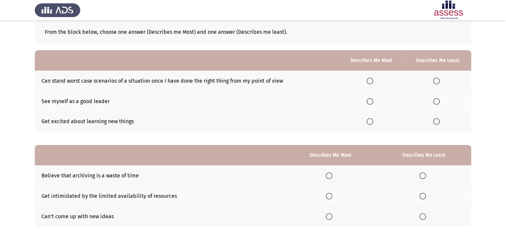
click at [372, 119] on span "Select an option" at bounding box center [370, 121] width 7 height 7
click at [372, 119] on input "Select an option" at bounding box center [370, 121] width 7 height 7
click at [437, 81] on span "Select an option" at bounding box center [436, 81] width 7 height 7
click at [437, 81] on input "Select an option" at bounding box center [436, 81] width 7 height 7
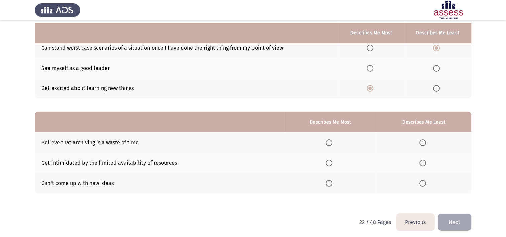
scroll to position [72, 0]
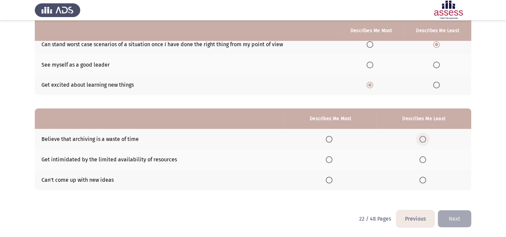
click at [425, 136] on span "Select an option" at bounding box center [422, 139] width 7 height 7
click at [425, 136] on input "Select an option" at bounding box center [422, 139] width 7 height 7
click at [332, 159] on span "Select an option" at bounding box center [329, 159] width 7 height 7
click at [332, 159] on input "Select an option" at bounding box center [329, 159] width 7 height 7
click at [464, 219] on button "Next" at bounding box center [454, 218] width 33 height 17
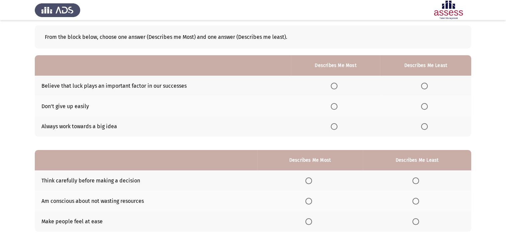
scroll to position [31, 0]
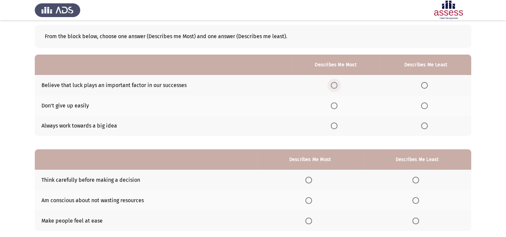
click at [336, 82] on span "Select an option" at bounding box center [334, 85] width 7 height 7
click at [336, 82] on input "Select an option" at bounding box center [334, 85] width 7 height 7
click at [427, 108] on span "Select an option" at bounding box center [424, 105] width 7 height 7
click at [427, 108] on input "Select an option" at bounding box center [424, 105] width 7 height 7
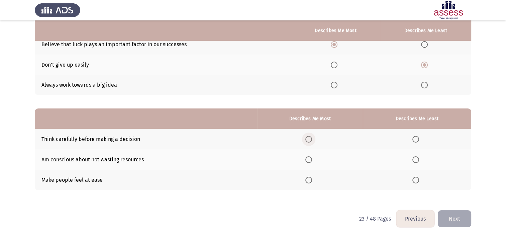
click at [312, 142] on span "Select an option" at bounding box center [308, 139] width 7 height 7
click at [312, 142] on input "Select an option" at bounding box center [308, 139] width 7 height 7
click at [416, 160] on span "Select an option" at bounding box center [415, 159] width 7 height 7
click at [416, 160] on input "Select an option" at bounding box center [415, 159] width 7 height 7
click at [417, 180] on span "Select an option" at bounding box center [415, 180] width 7 height 7
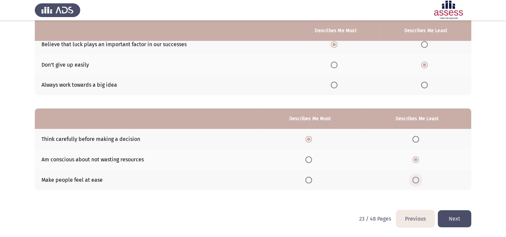
click at [417, 180] on input "Select an option" at bounding box center [415, 180] width 7 height 7
click at [453, 217] on button "Next" at bounding box center [454, 218] width 33 height 17
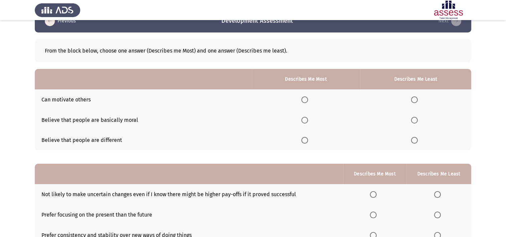
scroll to position [17, 0]
click at [301, 100] on th at bounding box center [306, 99] width 108 height 20
click at [305, 98] on span "Select an option" at bounding box center [304, 99] width 7 height 7
click at [305, 98] on input "Select an option" at bounding box center [304, 99] width 7 height 7
click at [416, 143] on span "Select an option" at bounding box center [414, 139] width 7 height 7
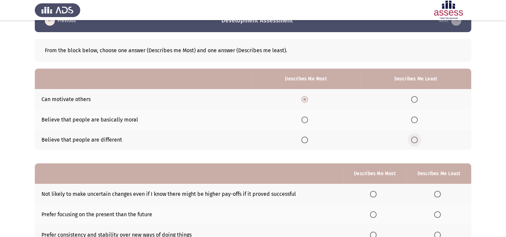
click at [416, 143] on input "Select an option" at bounding box center [414, 139] width 7 height 7
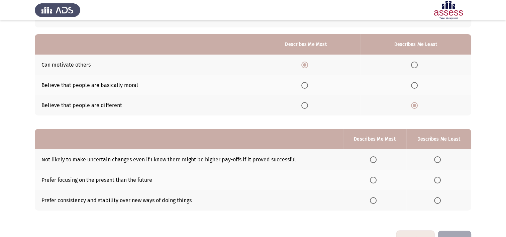
scroll to position [55, 0]
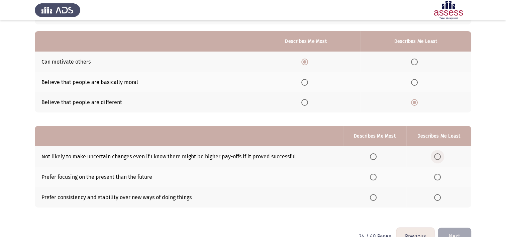
click at [441, 157] on span "Select an option" at bounding box center [437, 156] width 7 height 7
click at [441, 157] on input "Select an option" at bounding box center [437, 156] width 7 height 7
click at [371, 195] on span "Select an option" at bounding box center [373, 197] width 7 height 7
click at [371, 195] on input "Select an option" at bounding box center [373, 197] width 7 height 7
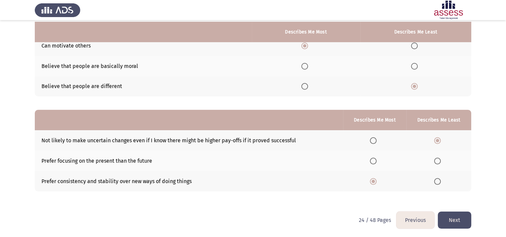
scroll to position [72, 0]
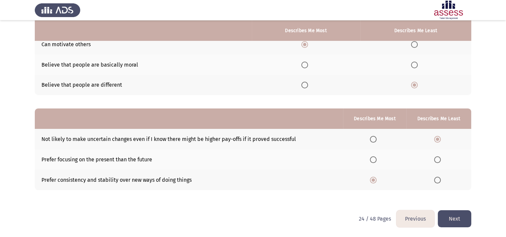
click at [465, 218] on button "Next" at bounding box center [454, 218] width 33 height 17
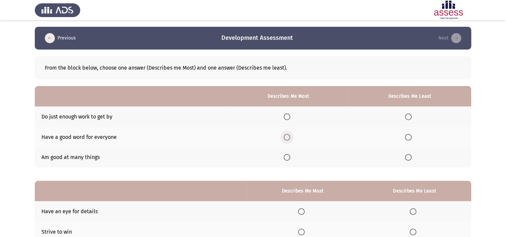
click at [286, 137] on span "Select an option" at bounding box center [287, 137] width 7 height 7
click at [286, 137] on input "Select an option" at bounding box center [287, 137] width 7 height 7
click at [293, 115] on label "Select an option" at bounding box center [288, 116] width 9 height 7
click at [290, 115] on input "Select an option" at bounding box center [287, 116] width 7 height 7
click at [409, 136] on span "Select an option" at bounding box center [408, 137] width 7 height 7
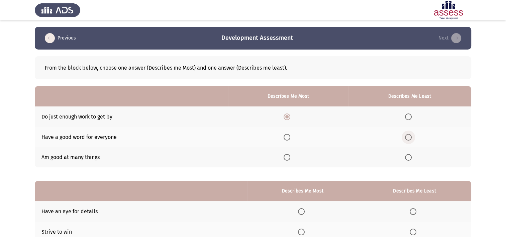
click at [409, 136] on input "Select an option" at bounding box center [408, 137] width 7 height 7
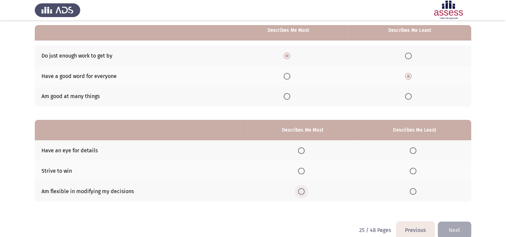
click at [302, 192] on span "Select an option" at bounding box center [301, 191] width 7 height 7
click at [302, 192] on input "Select an option" at bounding box center [301, 191] width 7 height 7
click at [416, 150] on span "Select an option" at bounding box center [413, 150] width 7 height 7
click at [416, 150] on input "Select an option" at bounding box center [413, 150] width 7 height 7
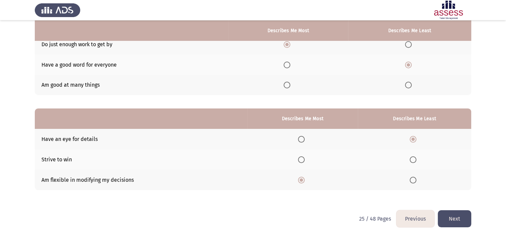
click at [454, 219] on button "Next" at bounding box center [454, 218] width 33 height 17
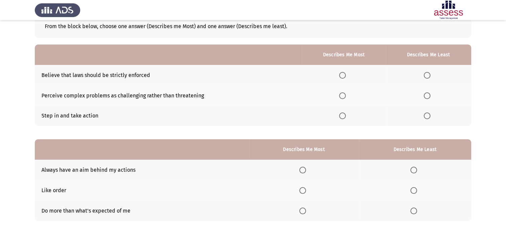
scroll to position [41, 0]
click at [344, 115] on span "Select an option" at bounding box center [342, 116] width 7 height 7
click at [344, 115] on input "Select an option" at bounding box center [342, 116] width 7 height 7
click at [426, 95] on span "Select an option" at bounding box center [427, 96] width 7 height 7
click at [426, 95] on input "Select an option" at bounding box center [427, 96] width 7 height 7
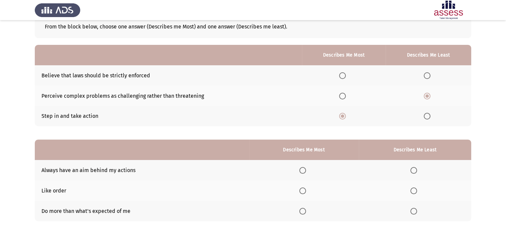
scroll to position [72, 0]
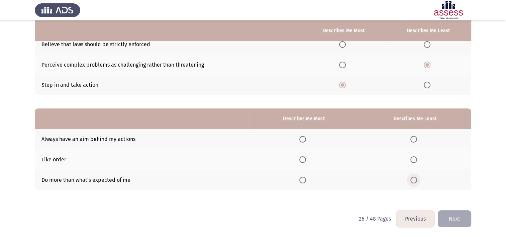
click at [414, 179] on span "Select an option" at bounding box center [413, 180] width 7 height 7
click at [414, 179] on input "Select an option" at bounding box center [413, 180] width 7 height 7
click at [305, 181] on span "Select an option" at bounding box center [302, 180] width 7 height 7
click at [305, 181] on input "Select an option" at bounding box center [302, 180] width 7 height 7
click at [301, 139] on span "Select an option" at bounding box center [302, 139] width 7 height 7
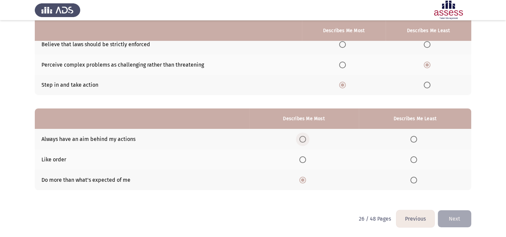
click at [301, 139] on input "Select an option" at bounding box center [302, 139] width 7 height 7
click at [416, 182] on span "Select an option" at bounding box center [413, 180] width 7 height 7
click at [416, 182] on input "Select an option" at bounding box center [413, 180] width 7 height 7
click at [454, 216] on button "Next" at bounding box center [454, 218] width 33 height 17
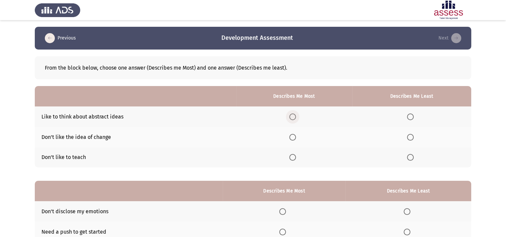
click at [296, 119] on span "Select an option" at bounding box center [292, 116] width 7 height 7
click at [296, 119] on input "Select an option" at bounding box center [292, 116] width 7 height 7
drag, startPoint x: 415, startPoint y: 138, endPoint x: 410, endPoint y: 137, distance: 4.5
click at [410, 137] on label "Select an option" at bounding box center [411, 137] width 9 height 7
click at [410, 137] on input "Select an option" at bounding box center [410, 137] width 7 height 7
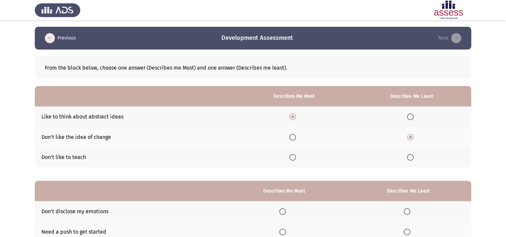
scroll to position [72, 0]
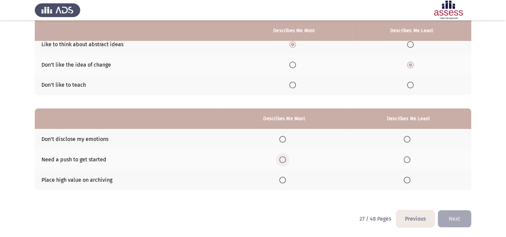
click at [284, 158] on span "Select an option" at bounding box center [282, 159] width 7 height 7
click at [284, 158] on input "Select an option" at bounding box center [282, 159] width 7 height 7
click at [405, 179] on span "Select an option" at bounding box center [407, 180] width 7 height 7
click at [405, 179] on input "Select an option" at bounding box center [407, 180] width 7 height 7
click at [455, 221] on button "Next" at bounding box center [454, 218] width 33 height 17
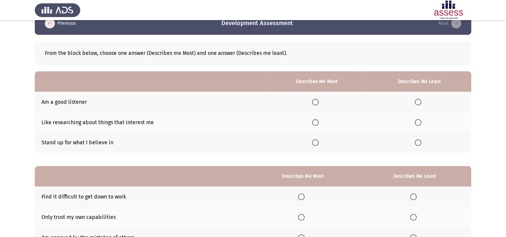
scroll to position [17, 0]
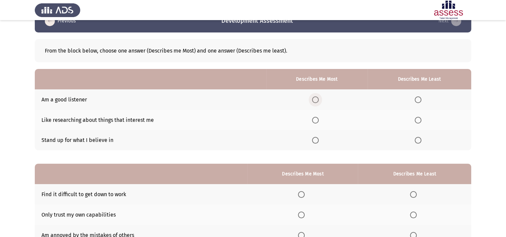
click at [317, 98] on span "Select an option" at bounding box center [315, 99] width 7 height 7
click at [317, 98] on input "Select an option" at bounding box center [315, 99] width 7 height 7
click at [417, 139] on span "Select an option" at bounding box center [418, 140] width 7 height 7
click at [417, 139] on input "Select an option" at bounding box center [418, 140] width 7 height 7
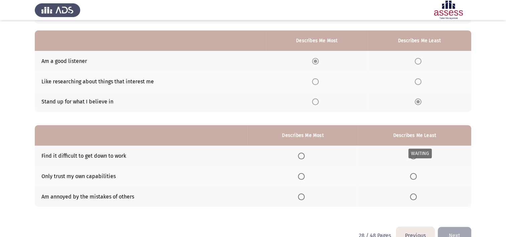
scroll to position [63, 0]
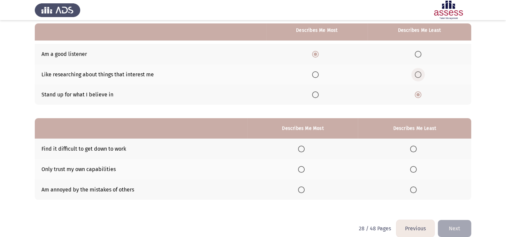
click at [419, 75] on span "Select an option" at bounding box center [418, 74] width 7 height 7
click at [419, 75] on input "Select an option" at bounding box center [418, 74] width 7 height 7
click at [413, 170] on span "Select an option" at bounding box center [413, 169] width 7 height 7
click at [413, 170] on input "Select an option" at bounding box center [413, 169] width 7 height 7
click at [415, 149] on span "Select an option" at bounding box center [413, 149] width 7 height 7
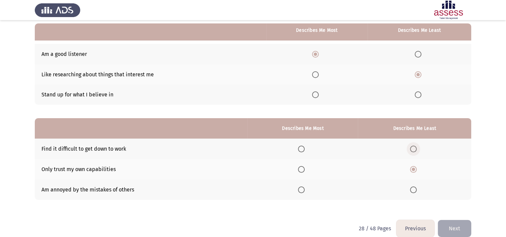
click at [415, 149] on input "Select an option" at bounding box center [413, 149] width 7 height 7
click at [303, 188] on span "Select an option" at bounding box center [301, 189] width 7 height 7
click at [303, 188] on input "Select an option" at bounding box center [301, 189] width 7 height 7
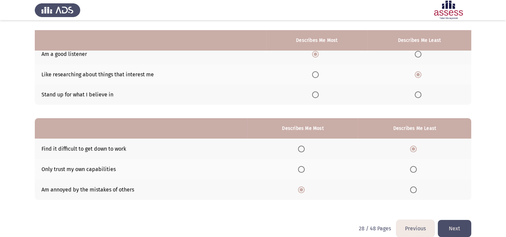
scroll to position [72, 0]
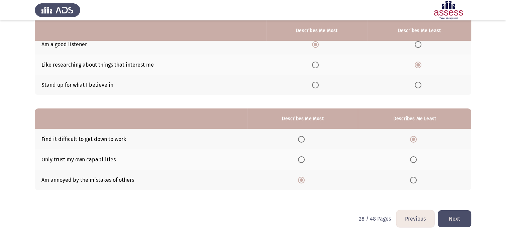
click at [461, 218] on button "Next" at bounding box center [454, 218] width 33 height 17
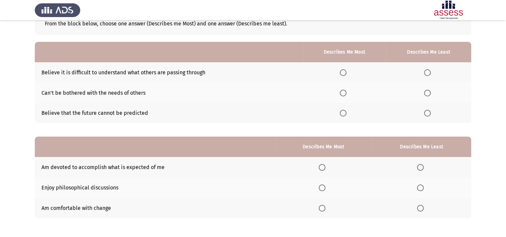
scroll to position [45, 0]
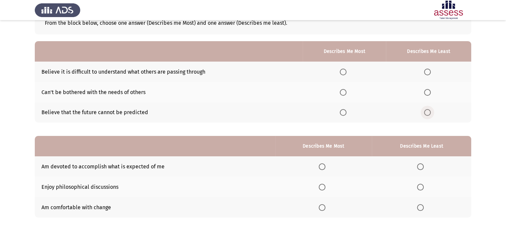
click at [428, 115] on span "Select an option" at bounding box center [427, 112] width 7 height 7
click at [428, 115] on input "Select an option" at bounding box center [427, 112] width 7 height 7
click at [347, 72] on span "Select an option" at bounding box center [343, 72] width 7 height 7
click at [347, 72] on input "Select an option" at bounding box center [343, 72] width 7 height 7
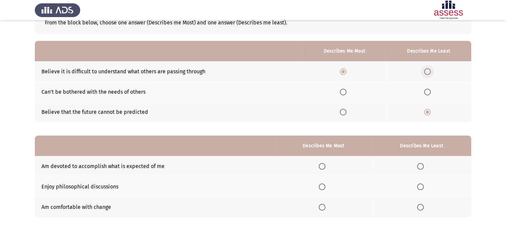
click at [426, 74] on span "Select an option" at bounding box center [427, 71] width 7 height 7
click at [426, 74] on input "Select an option" at bounding box center [427, 71] width 7 height 7
click at [429, 91] on span "Select an option" at bounding box center [427, 92] width 7 height 7
click at [429, 91] on input "Select an option" at bounding box center [427, 92] width 7 height 7
click at [296, 114] on td "Believe that the future cannot be predicted" at bounding box center [169, 112] width 268 height 20
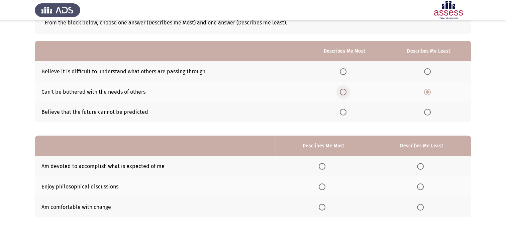
click at [346, 92] on span "Select an option" at bounding box center [343, 92] width 7 height 7
click at [346, 92] on input "Select an option" at bounding box center [343, 92] width 7 height 7
click at [428, 112] on span "Select an option" at bounding box center [427, 112] width 7 height 7
click at [428, 112] on input "Select an option" at bounding box center [427, 112] width 7 height 7
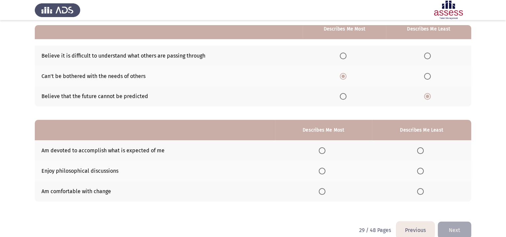
scroll to position [61, 0]
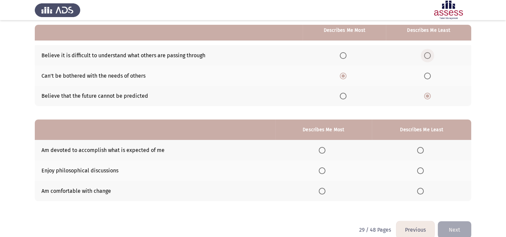
click at [431, 57] on span "Select an option" at bounding box center [427, 55] width 7 height 7
click at [431, 57] on input "Select an option" at bounding box center [427, 55] width 7 height 7
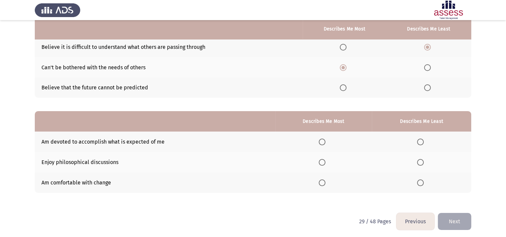
scroll to position [72, 0]
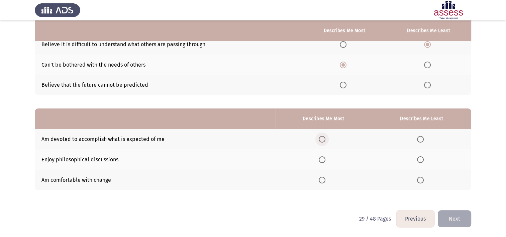
click at [323, 139] on span "Select an option" at bounding box center [322, 139] width 7 height 7
click at [323, 139] on input "Select an option" at bounding box center [322, 139] width 7 height 7
click at [421, 182] on span "Select an option" at bounding box center [420, 180] width 7 height 7
click at [421, 182] on input "Select an option" at bounding box center [420, 180] width 7 height 7
click at [456, 224] on button "Next" at bounding box center [454, 218] width 33 height 17
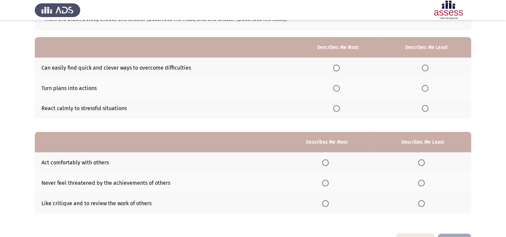
scroll to position [49, 0]
click at [337, 90] on span "Select an option" at bounding box center [336, 88] width 7 height 7
click at [337, 90] on input "Select an option" at bounding box center [336, 88] width 7 height 7
click at [428, 111] on span "Select an option" at bounding box center [425, 108] width 7 height 7
click at [428, 111] on input "Select an option" at bounding box center [425, 108] width 7 height 7
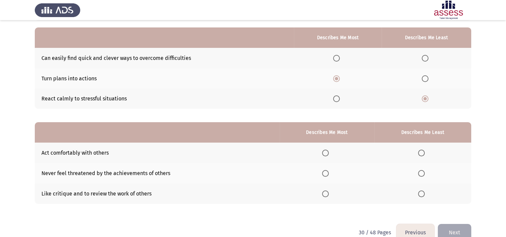
scroll to position [55, 0]
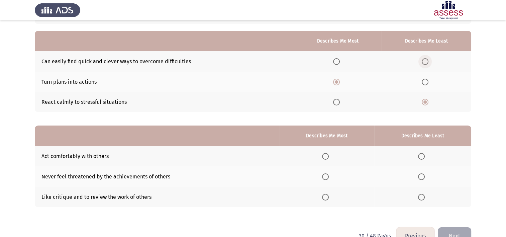
click at [426, 62] on span "Select an option" at bounding box center [425, 61] width 7 height 7
click at [426, 62] on input "Select an option" at bounding box center [425, 61] width 7 height 7
click at [339, 63] on span "Select an option" at bounding box center [336, 61] width 7 height 7
click at [339, 63] on input "Select an option" at bounding box center [336, 61] width 7 height 7
click at [428, 83] on span "Select an option" at bounding box center [425, 82] width 7 height 7
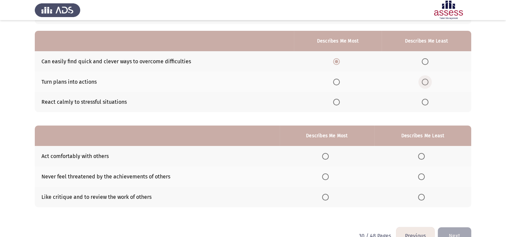
click at [428, 83] on input "Select an option" at bounding box center [425, 82] width 7 height 7
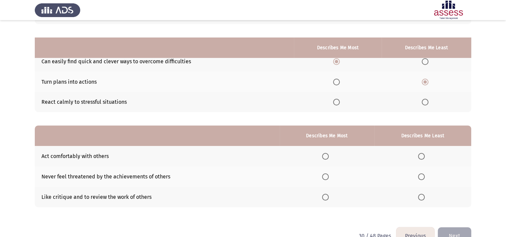
scroll to position [72, 0]
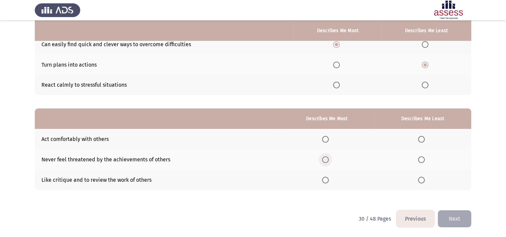
click at [326, 163] on span "Select an option" at bounding box center [325, 159] width 7 height 7
click at [326, 163] on input "Select an option" at bounding box center [325, 159] width 7 height 7
click at [424, 161] on span "Select an option" at bounding box center [421, 159] width 7 height 7
click at [424, 161] on input "Select an option" at bounding box center [421, 159] width 7 height 7
click at [328, 139] on span "Select an option" at bounding box center [325, 139] width 7 height 7
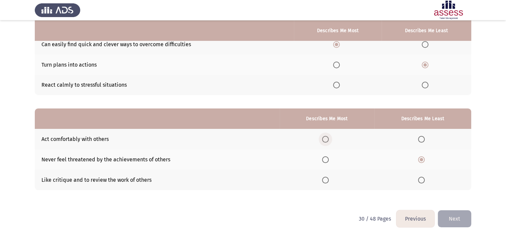
click at [328, 139] on input "Select an option" at bounding box center [325, 139] width 7 height 7
click at [455, 212] on button "Next" at bounding box center [454, 218] width 33 height 17
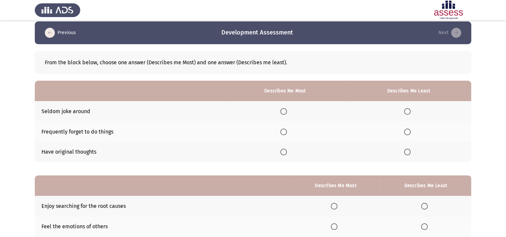
scroll to position [10, 0]
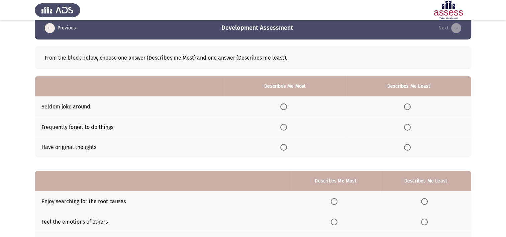
click at [284, 148] on span "Select an option" at bounding box center [283, 147] width 7 height 7
click at [284, 148] on input "Select an option" at bounding box center [283, 147] width 7 height 7
click at [286, 106] on span "Select an option" at bounding box center [283, 106] width 7 height 7
click at [286, 106] on input "Select an option" at bounding box center [283, 106] width 7 height 7
click at [408, 130] on span "Select an option" at bounding box center [407, 127] width 7 height 7
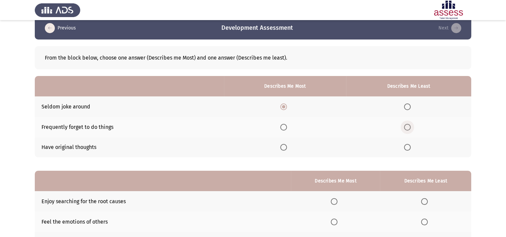
click at [408, 130] on input "Select an option" at bounding box center [407, 127] width 7 height 7
click at [283, 147] on span "Select an option" at bounding box center [283, 147] width 7 height 7
click at [283, 147] on input "Select an option" at bounding box center [283, 147] width 7 height 7
click at [408, 148] on span "Select an option" at bounding box center [407, 147] width 7 height 7
click at [408, 148] on input "Select an option" at bounding box center [407, 147] width 7 height 7
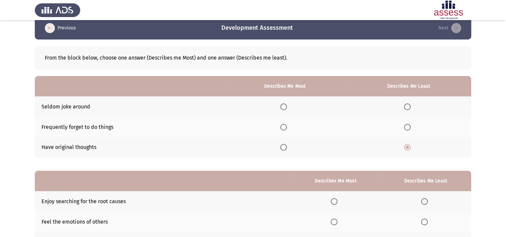
click at [284, 103] on span "Select an option" at bounding box center [283, 106] width 7 height 7
click at [284, 103] on input "Select an option" at bounding box center [283, 106] width 7 height 7
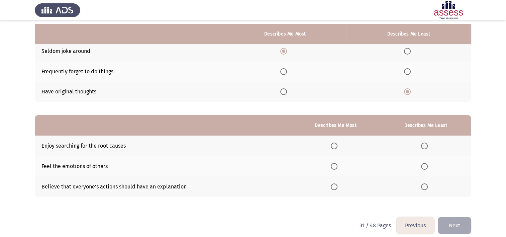
scroll to position [72, 0]
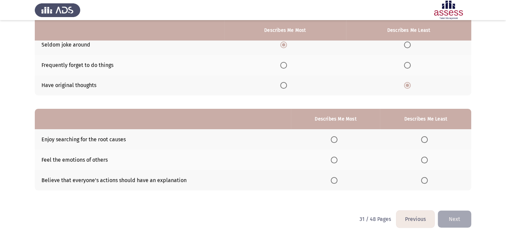
click at [336, 141] on span "Select an option" at bounding box center [334, 139] width 7 height 7
click at [336, 141] on input "Select an option" at bounding box center [334, 139] width 7 height 7
click at [426, 182] on span "Select an option" at bounding box center [424, 180] width 7 height 7
click at [426, 182] on input "Select an option" at bounding box center [424, 180] width 7 height 7
click at [464, 220] on button "Next" at bounding box center [454, 218] width 33 height 17
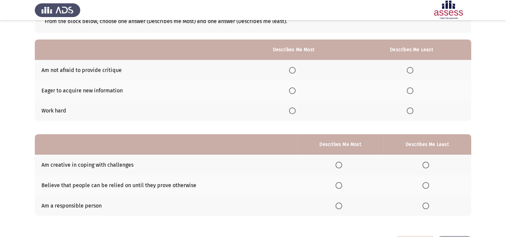
scroll to position [46, 0]
click at [291, 111] on span "Select an option" at bounding box center [292, 110] width 7 height 7
click at [291, 111] on input "Select an option" at bounding box center [292, 110] width 7 height 7
click at [413, 89] on span "Select an option" at bounding box center [410, 90] width 7 height 7
click at [413, 89] on input "Select an option" at bounding box center [410, 90] width 7 height 7
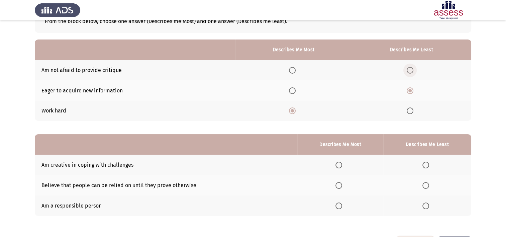
click at [410, 72] on span "Select an option" at bounding box center [410, 70] width 7 height 7
click at [410, 72] on input "Select an option" at bounding box center [410, 70] width 7 height 7
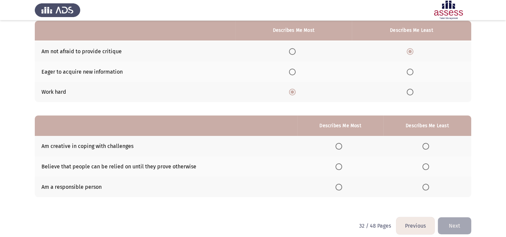
scroll to position [72, 0]
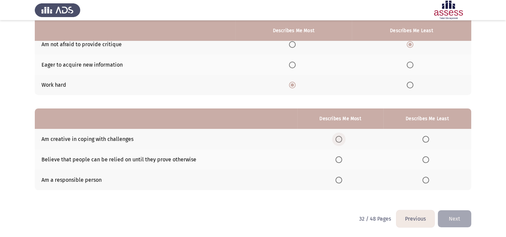
click at [340, 138] on span "Select an option" at bounding box center [339, 139] width 7 height 7
click at [340, 138] on input "Select an option" at bounding box center [339, 139] width 7 height 7
click at [425, 160] on span "Select an option" at bounding box center [426, 159] width 7 height 7
click at [425, 160] on input "Select an option" at bounding box center [426, 159] width 7 height 7
click at [454, 213] on button "Next" at bounding box center [454, 218] width 33 height 17
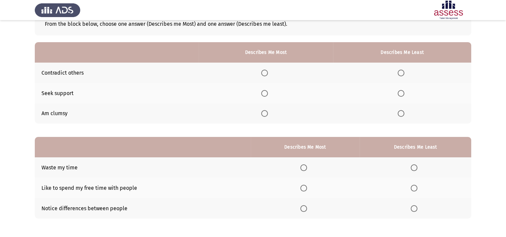
scroll to position [44, 0]
click at [402, 76] on span "Select an option" at bounding box center [401, 72] width 7 height 7
click at [402, 76] on input "Select an option" at bounding box center [401, 72] width 7 height 7
click at [266, 92] on span "Select an option" at bounding box center [264, 93] width 7 height 7
click at [266, 92] on input "Select an option" at bounding box center [264, 93] width 7 height 7
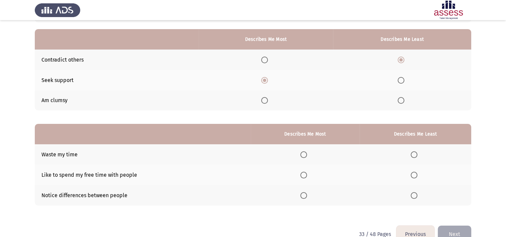
scroll to position [58, 0]
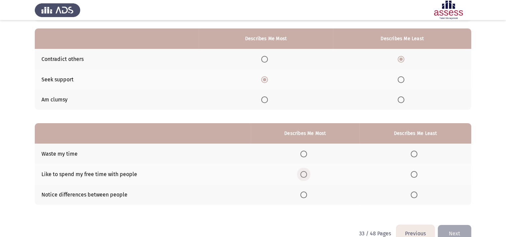
click at [305, 177] on span "Select an option" at bounding box center [303, 174] width 7 height 7
click at [305, 177] on input "Select an option" at bounding box center [303, 174] width 7 height 7
click at [416, 193] on span "Select an option" at bounding box center [414, 194] width 7 height 7
click at [416, 193] on input "Select an option" at bounding box center [414, 194] width 7 height 7
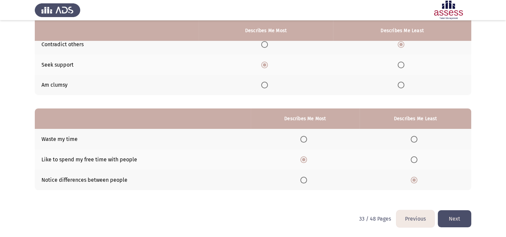
click at [451, 218] on button "Next" at bounding box center [454, 218] width 33 height 17
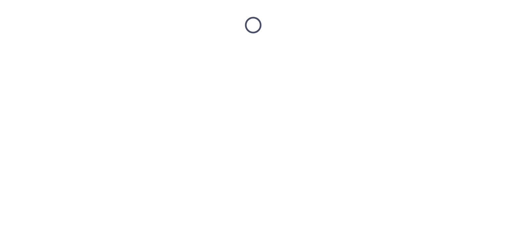
scroll to position [0, 0]
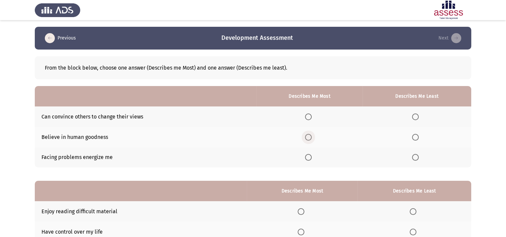
click at [310, 137] on span "Select an option" at bounding box center [308, 137] width 7 height 7
click at [310, 137] on input "Select an option" at bounding box center [308, 137] width 7 height 7
click at [413, 159] on span "Select an option" at bounding box center [415, 157] width 7 height 7
click at [413, 159] on input "Select an option" at bounding box center [415, 157] width 7 height 7
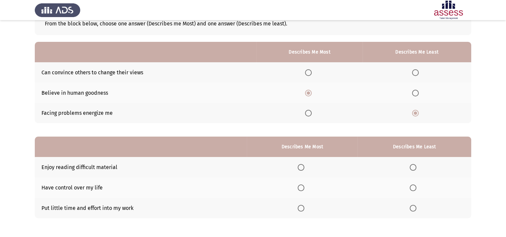
scroll to position [46, 0]
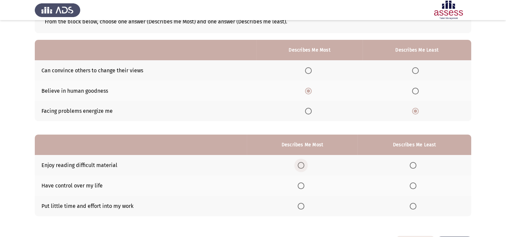
click at [303, 166] on span "Select an option" at bounding box center [301, 165] width 7 height 7
click at [303, 166] on input "Select an option" at bounding box center [301, 165] width 7 height 7
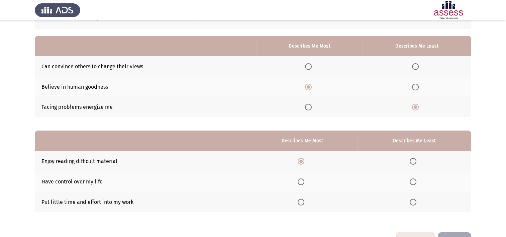
scroll to position [51, 0]
click at [411, 201] on span "Select an option" at bounding box center [413, 201] width 7 height 7
click at [411, 201] on input "Select an option" at bounding box center [413, 201] width 7 height 7
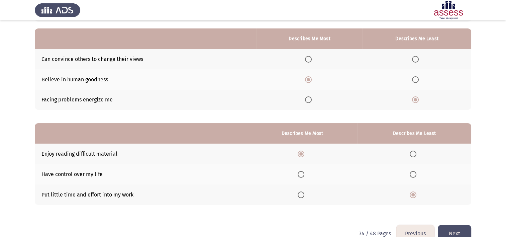
scroll to position [58, 0]
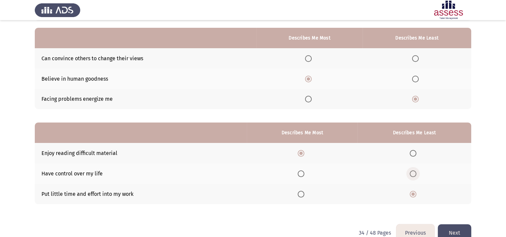
click at [411, 172] on span "Select an option" at bounding box center [413, 173] width 7 height 7
click at [411, 172] on input "Select an option" at bounding box center [413, 173] width 7 height 7
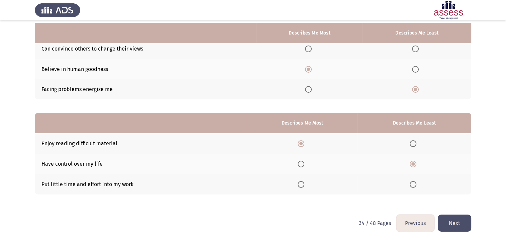
scroll to position [72, 0]
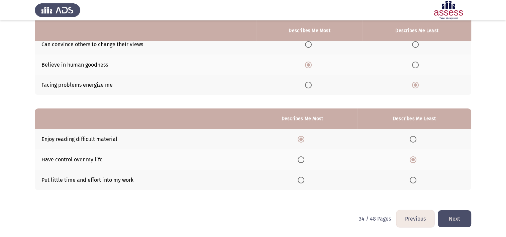
click at [456, 211] on button "Next" at bounding box center [454, 218] width 33 height 17
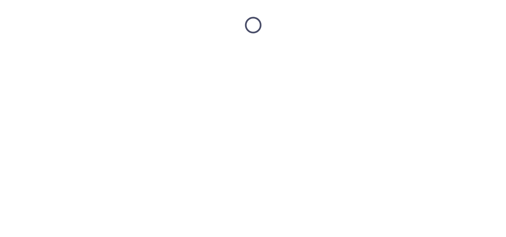
scroll to position [0, 0]
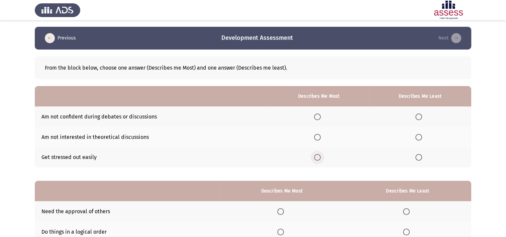
click at [320, 155] on span "Select an option" at bounding box center [317, 157] width 7 height 7
click at [320, 155] on input "Select an option" at bounding box center [317, 157] width 7 height 7
click at [421, 138] on span "Select an option" at bounding box center [418, 137] width 7 height 7
click at [421, 138] on input "Select an option" at bounding box center [418, 137] width 7 height 7
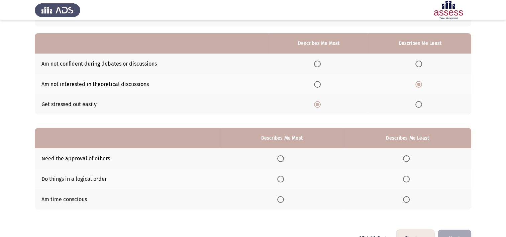
scroll to position [52, 0]
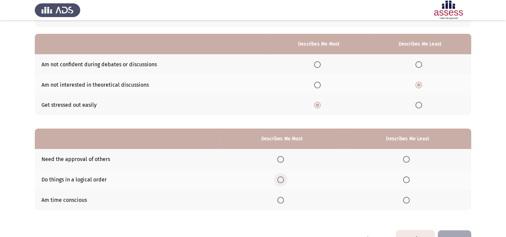
click at [283, 181] on span "Select an option" at bounding box center [280, 179] width 7 height 7
click at [283, 181] on input "Select an option" at bounding box center [280, 179] width 7 height 7
click at [405, 200] on span "Select an option" at bounding box center [406, 200] width 7 height 7
click at [405, 200] on input "Select an option" at bounding box center [406, 200] width 7 height 7
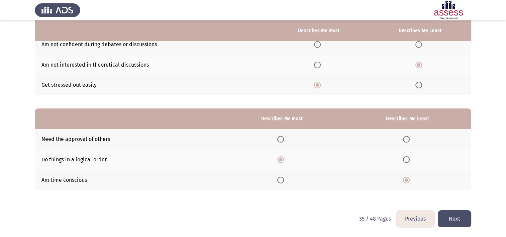
click at [452, 221] on button "Next" at bounding box center [454, 218] width 33 height 17
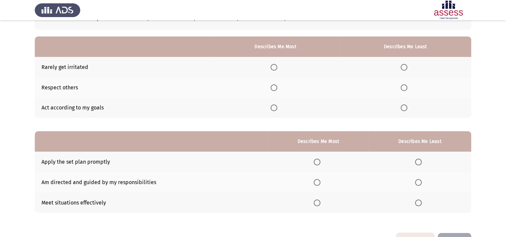
scroll to position [50, 0]
click at [274, 67] on span "Select an option" at bounding box center [274, 67] width 7 height 7
click at [274, 67] on input "Select an option" at bounding box center [274, 67] width 7 height 7
click at [277, 106] on span "Select an option" at bounding box center [274, 107] width 7 height 7
click at [277, 106] on input "Select an option" at bounding box center [274, 107] width 7 height 7
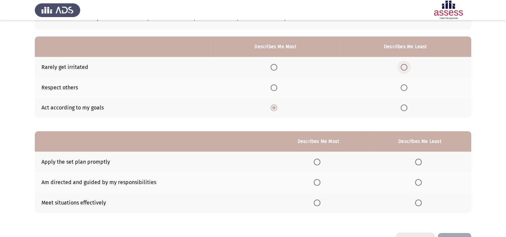
click at [406, 68] on span "Select an option" at bounding box center [404, 67] width 7 height 7
click at [406, 68] on input "Select an option" at bounding box center [404, 67] width 7 height 7
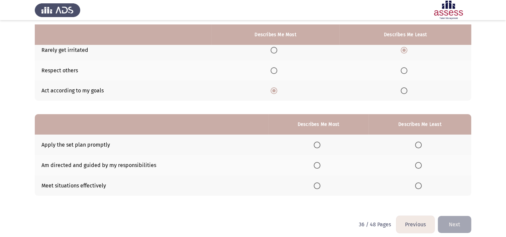
scroll to position [72, 0]
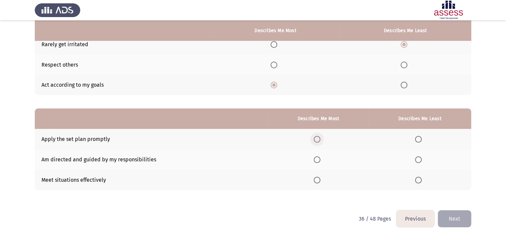
click at [317, 140] on span "Select an option" at bounding box center [317, 139] width 7 height 7
click at [317, 140] on input "Select an option" at bounding box center [317, 139] width 7 height 7
click at [417, 180] on span "Select an option" at bounding box center [418, 180] width 7 height 7
click at [417, 180] on input "Select an option" at bounding box center [418, 180] width 7 height 7
click at [420, 161] on span "Select an option" at bounding box center [418, 159] width 7 height 7
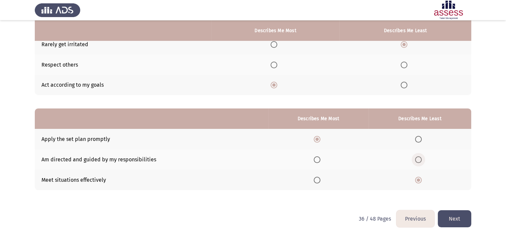
click at [420, 161] on input "Select an option" at bounding box center [418, 159] width 7 height 7
click at [457, 219] on button "Next" at bounding box center [454, 218] width 33 height 17
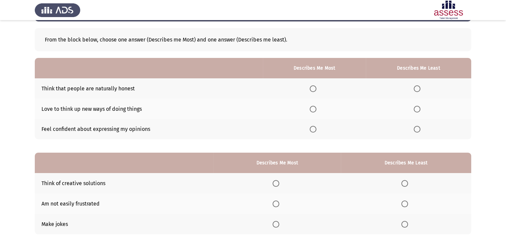
scroll to position [28, 0]
click at [313, 131] on span "Select an option" at bounding box center [313, 129] width 7 height 7
click at [313, 131] on input "Select an option" at bounding box center [313, 129] width 7 height 7
click at [421, 110] on span "Select an option" at bounding box center [417, 109] width 7 height 7
click at [421, 110] on input "Select an option" at bounding box center [417, 109] width 7 height 7
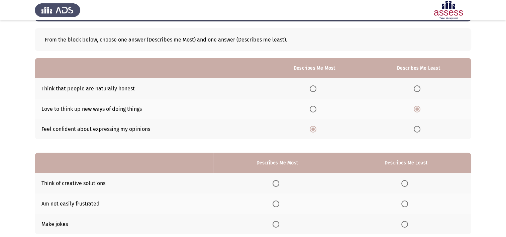
scroll to position [54, 0]
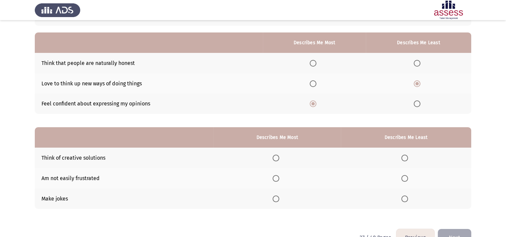
click at [277, 157] on span "Select an option" at bounding box center [276, 158] width 7 height 7
click at [277, 157] on input "Select an option" at bounding box center [276, 158] width 7 height 7
click at [406, 180] on span "Select an option" at bounding box center [404, 178] width 7 height 7
click at [406, 180] on input "Select an option" at bounding box center [404, 178] width 7 height 7
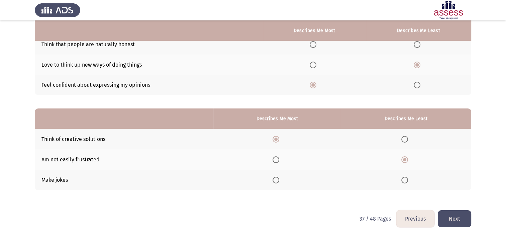
click at [450, 221] on button "Next" at bounding box center [454, 218] width 33 height 17
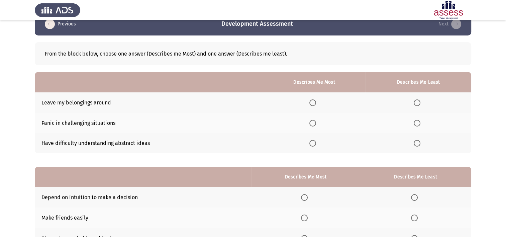
scroll to position [14, 0]
click at [415, 99] on span "Select an option" at bounding box center [417, 102] width 7 height 7
click at [415, 99] on input "Select an option" at bounding box center [417, 102] width 7 height 7
click at [316, 141] on span "Select an option" at bounding box center [312, 142] width 7 height 7
click at [316, 141] on input "Select an option" at bounding box center [312, 142] width 7 height 7
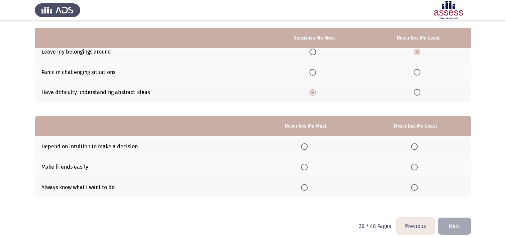
scroll to position [72, 0]
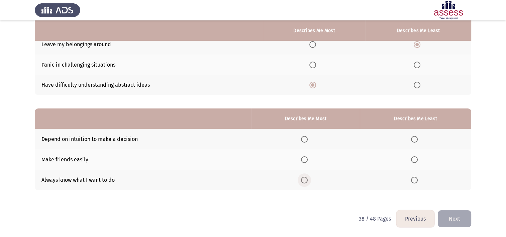
click at [308, 181] on span "Select an option" at bounding box center [304, 180] width 7 height 7
click at [308, 181] on input "Select an option" at bounding box center [304, 180] width 7 height 7
drag, startPoint x: 415, startPoint y: 163, endPoint x: 412, endPoint y: 155, distance: 8.6
click at [412, 155] on th at bounding box center [415, 159] width 111 height 20
click at [413, 158] on span "Select an option" at bounding box center [414, 159] width 7 height 7
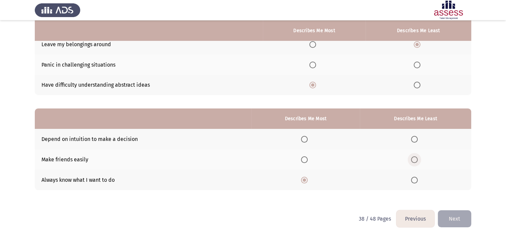
click at [413, 158] on input "Select an option" at bounding box center [414, 159] width 7 height 7
click at [459, 215] on button "Next" at bounding box center [454, 218] width 33 height 17
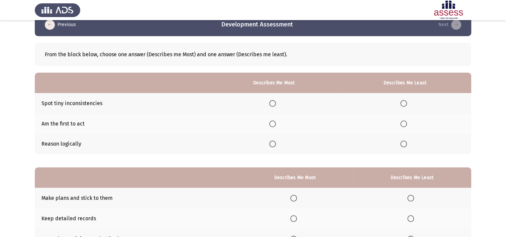
scroll to position [10, 0]
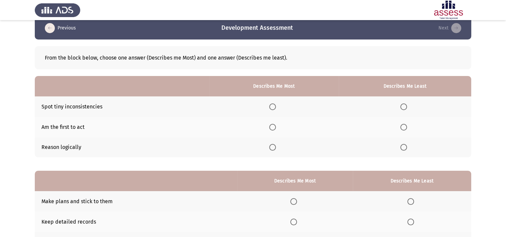
click at [274, 107] on span "Select an option" at bounding box center [272, 106] width 7 height 7
click at [274, 107] on input "Select an option" at bounding box center [272, 106] width 7 height 7
click at [404, 148] on span "Select an option" at bounding box center [403, 147] width 7 height 7
click at [404, 148] on input "Select an option" at bounding box center [403, 147] width 7 height 7
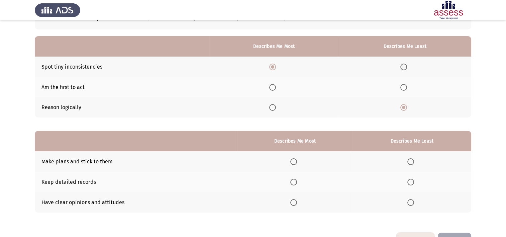
scroll to position [52, 0]
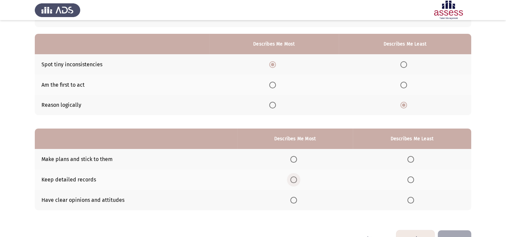
click at [297, 179] on span "Select an option" at bounding box center [293, 179] width 7 height 7
click at [297, 179] on input "Select an option" at bounding box center [293, 179] width 7 height 7
click at [411, 202] on span "Select an option" at bounding box center [410, 200] width 7 height 7
click at [411, 202] on input "Select an option" at bounding box center [410, 200] width 7 height 7
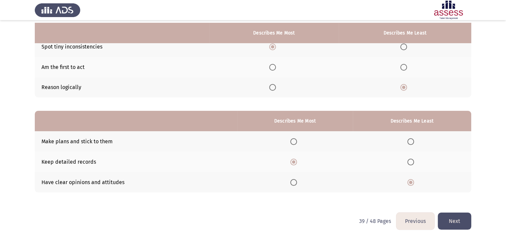
scroll to position [72, 0]
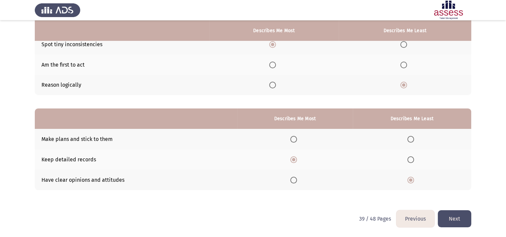
click at [454, 223] on button "Next" at bounding box center [454, 218] width 33 height 17
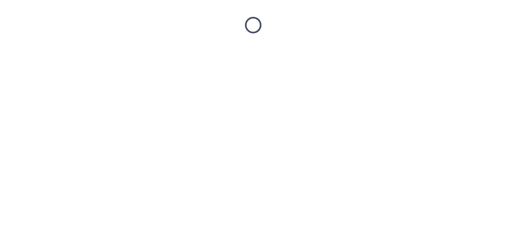
scroll to position [0, 0]
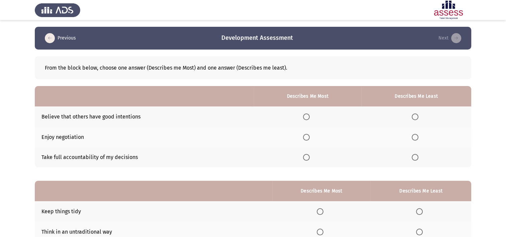
click at [310, 118] on span "Select an option" at bounding box center [306, 116] width 7 height 7
click at [310, 118] on input "Select an option" at bounding box center [306, 116] width 7 height 7
click at [420, 162] on th at bounding box center [416, 157] width 110 height 20
click at [417, 159] on span "Select an option" at bounding box center [415, 157] width 7 height 7
click at [417, 159] on input "Select an option" at bounding box center [415, 157] width 7 height 7
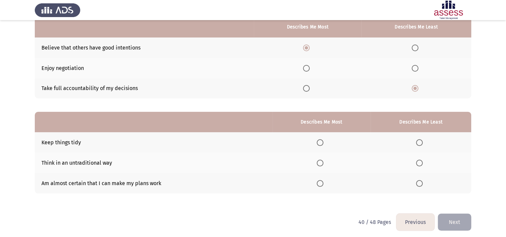
scroll to position [70, 0]
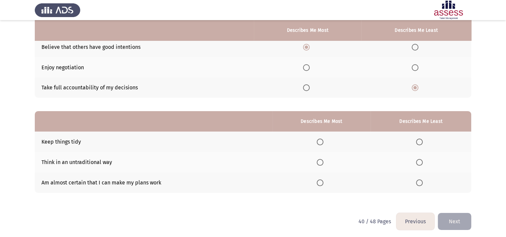
click at [321, 184] on span "Select an option" at bounding box center [320, 182] width 7 height 7
click at [321, 184] on input "Select an option" at bounding box center [320, 182] width 7 height 7
click at [420, 141] on span "Select an option" at bounding box center [419, 141] width 7 height 7
click at [420, 141] on input "Select an option" at bounding box center [419, 141] width 7 height 7
click at [447, 221] on button "Next" at bounding box center [454, 221] width 33 height 17
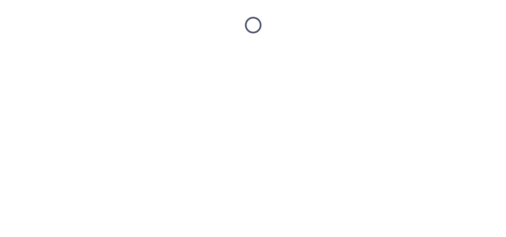
scroll to position [0, 0]
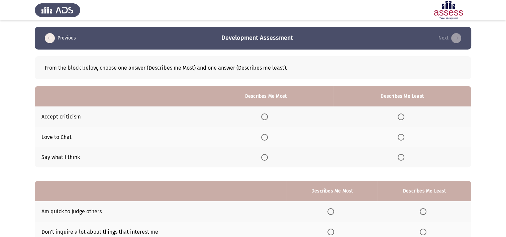
click at [268, 116] on span "Select an option" at bounding box center [264, 116] width 7 height 7
click at [268, 116] on input "Select an option" at bounding box center [264, 116] width 7 height 7
click at [402, 157] on span "Select an option" at bounding box center [401, 157] width 7 height 7
click at [402, 157] on input "Select an option" at bounding box center [401, 157] width 7 height 7
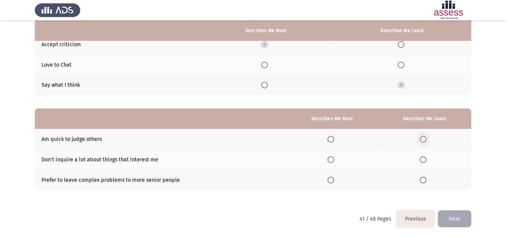
click at [422, 141] on span "Select an option" at bounding box center [423, 139] width 7 height 7
click at [422, 141] on input "Select an option" at bounding box center [423, 139] width 7 height 7
click at [331, 179] on span "Select an option" at bounding box center [331, 180] width 7 height 7
click at [331, 179] on input "Select an option" at bounding box center [331, 180] width 7 height 7
click at [333, 160] on span "Select an option" at bounding box center [331, 159] width 7 height 7
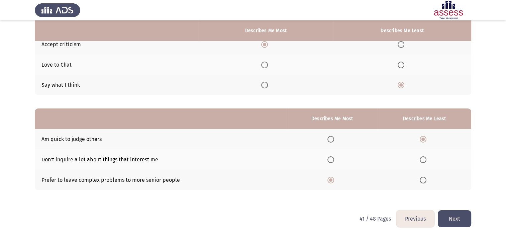
click at [333, 160] on input "Select an option" at bounding box center [331, 159] width 7 height 7
click at [458, 223] on button "Next" at bounding box center [454, 218] width 33 height 17
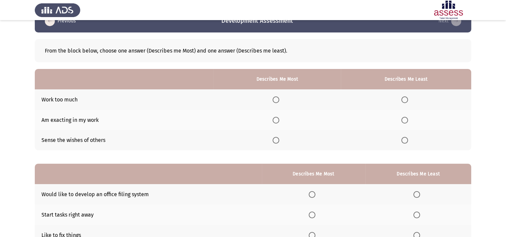
scroll to position [20, 0]
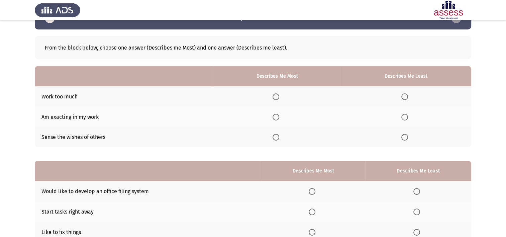
click at [279, 94] on span "Select an option" at bounding box center [276, 96] width 7 height 7
click at [279, 94] on input "Select an option" at bounding box center [276, 96] width 7 height 7
click at [406, 139] on span "Select an option" at bounding box center [404, 137] width 7 height 7
click at [406, 139] on input "Select an option" at bounding box center [404, 137] width 7 height 7
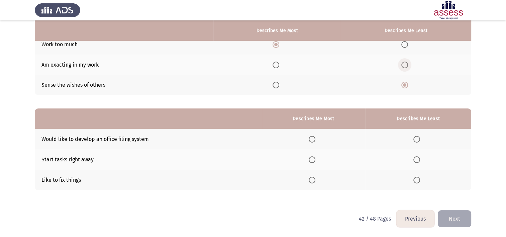
click at [407, 65] on span "Select an option" at bounding box center [404, 65] width 7 height 7
click at [407, 65] on input "Select an option" at bounding box center [404, 65] width 7 height 7
click at [314, 138] on span "Select an option" at bounding box center [312, 139] width 7 height 7
click at [314, 138] on input "Select an option" at bounding box center [312, 139] width 7 height 7
click at [415, 181] on span "Select an option" at bounding box center [416, 180] width 7 height 7
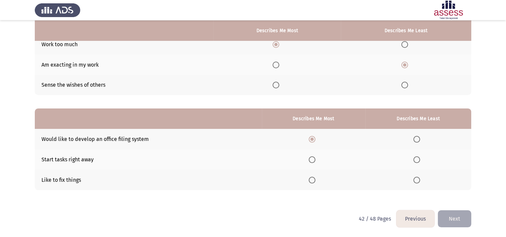
click at [415, 181] on input "Select an option" at bounding box center [416, 180] width 7 height 7
click at [453, 219] on button "Next" at bounding box center [454, 218] width 33 height 17
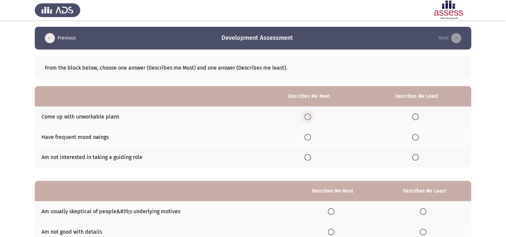
click at [308, 115] on span "Select an option" at bounding box center [307, 116] width 7 height 7
click at [308, 115] on input "Select an option" at bounding box center [307, 116] width 7 height 7
click at [417, 137] on span "Select an option" at bounding box center [415, 137] width 7 height 7
click at [417, 137] on input "Select an option" at bounding box center [415, 137] width 7 height 7
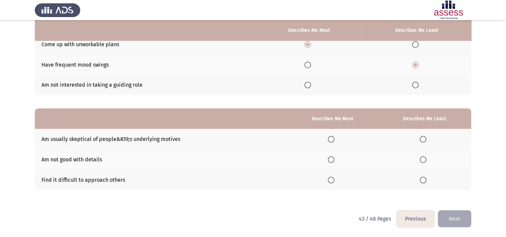
scroll to position [72, 0]
click at [332, 139] on span "Select an option" at bounding box center [331, 139] width 7 height 7
click at [332, 139] on input "Select an option" at bounding box center [331, 139] width 7 height 7
click at [425, 177] on span "Select an option" at bounding box center [423, 180] width 7 height 7
click at [425, 177] on input "Select an option" at bounding box center [423, 180] width 7 height 7
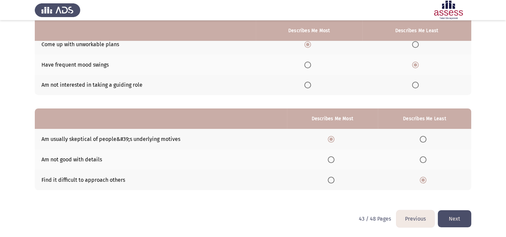
click at [460, 222] on button "Next" at bounding box center [454, 218] width 33 height 17
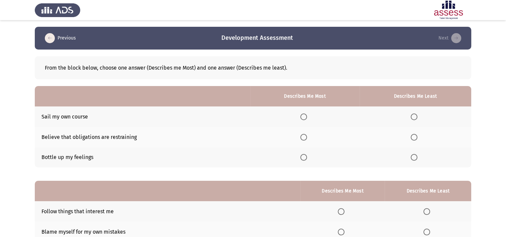
click at [305, 134] on span "Select an option" at bounding box center [303, 137] width 7 height 7
click at [305, 134] on input "Select an option" at bounding box center [303, 137] width 7 height 7
click at [415, 118] on span "Select an option" at bounding box center [414, 116] width 7 height 7
click at [415, 118] on input "Select an option" at bounding box center [414, 116] width 7 height 7
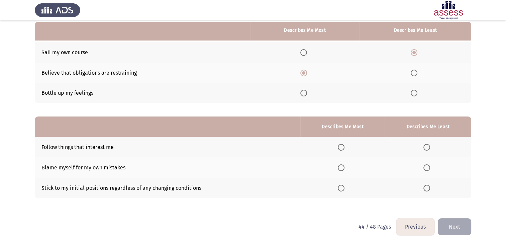
click at [342, 150] on span "Select an option" at bounding box center [341, 147] width 7 height 7
click at [342, 150] on input "Select an option" at bounding box center [341, 147] width 7 height 7
click at [424, 191] on th at bounding box center [428, 188] width 87 height 20
click at [425, 190] on span "Select an option" at bounding box center [427, 188] width 7 height 7
click at [425, 190] on input "Select an option" at bounding box center [427, 188] width 7 height 7
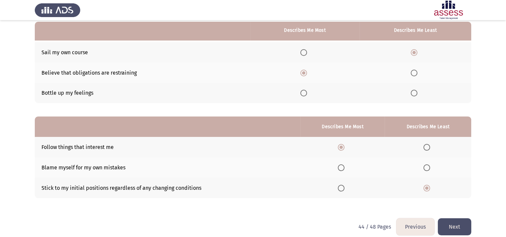
click at [459, 221] on button "Next" at bounding box center [454, 226] width 33 height 17
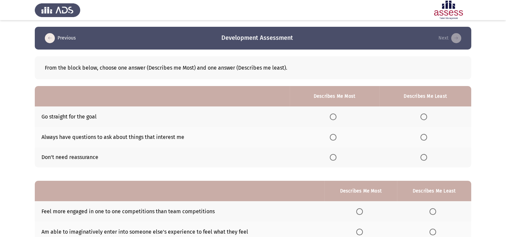
click at [424, 159] on span "Select an option" at bounding box center [424, 157] width 7 height 7
click at [424, 159] on input "Select an option" at bounding box center [424, 157] width 7 height 7
click at [333, 114] on span "Select an option" at bounding box center [333, 116] width 7 height 7
click at [333, 114] on input "Select an option" at bounding box center [333, 116] width 7 height 7
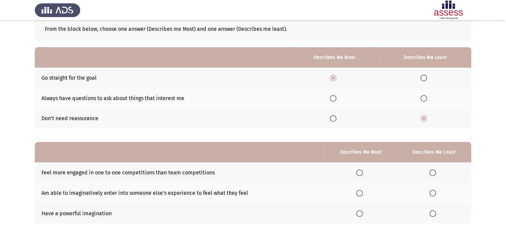
scroll to position [72, 0]
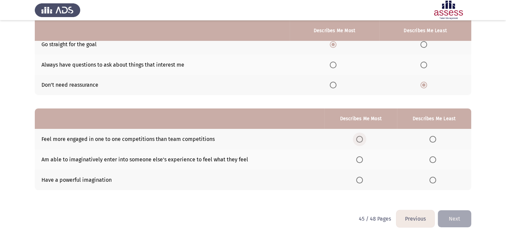
click at [362, 137] on span "Select an option" at bounding box center [359, 139] width 7 height 7
click at [362, 137] on input "Select an option" at bounding box center [359, 139] width 7 height 7
click at [434, 157] on span "Select an option" at bounding box center [433, 159] width 7 height 7
click at [434, 157] on input "Select an option" at bounding box center [433, 159] width 7 height 7
click at [450, 213] on button "Next" at bounding box center [454, 218] width 33 height 17
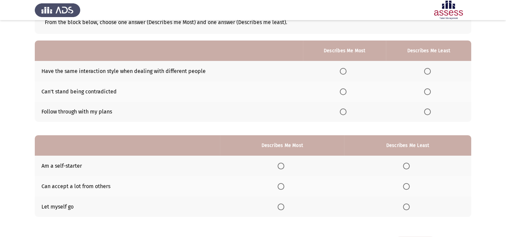
scroll to position [0, 0]
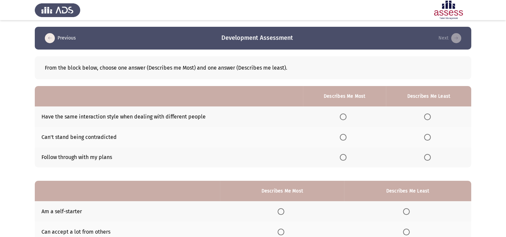
click at [344, 159] on span "Select an option" at bounding box center [343, 157] width 7 height 7
click at [344, 159] on input "Select an option" at bounding box center [343, 157] width 7 height 7
click at [429, 115] on span "Select an option" at bounding box center [427, 116] width 7 height 7
click at [429, 115] on input "Select an option" at bounding box center [427, 116] width 7 height 7
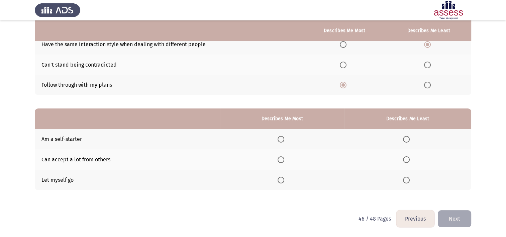
scroll to position [72, 0]
click at [407, 160] on span "Select an option" at bounding box center [406, 159] width 7 height 7
click at [407, 160] on input "Select an option" at bounding box center [406, 159] width 7 height 7
click at [280, 183] on span "Select an option" at bounding box center [281, 180] width 7 height 7
click at [280, 183] on input "Select an option" at bounding box center [281, 180] width 7 height 7
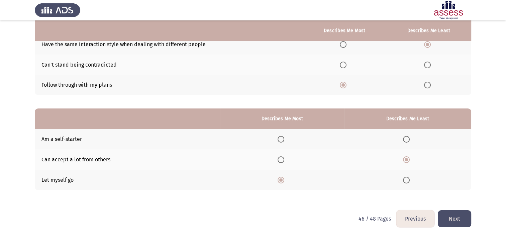
click at [448, 214] on button "Next" at bounding box center [454, 218] width 33 height 17
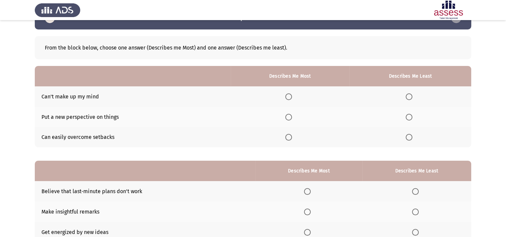
scroll to position [29, 0]
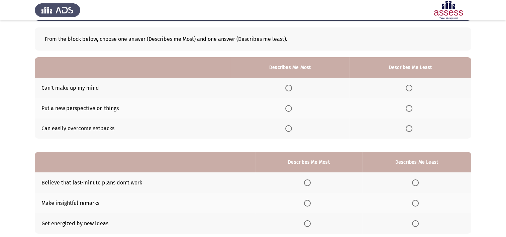
click at [291, 106] on span "Select an option" at bounding box center [288, 108] width 7 height 7
click at [291, 106] on input "Select an option" at bounding box center [288, 108] width 7 height 7
click at [409, 131] on span "Select an option" at bounding box center [409, 128] width 7 height 7
click at [409, 131] on input "Select an option" at bounding box center [409, 128] width 7 height 7
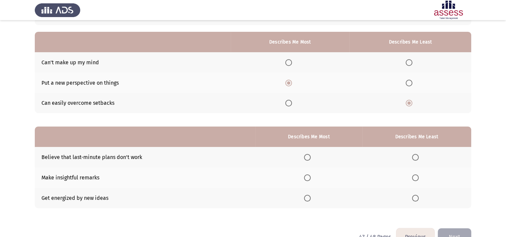
scroll to position [54, 0]
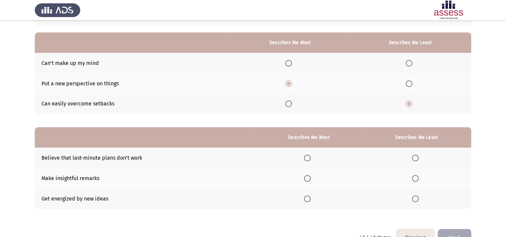
click at [414, 179] on span "Select an option" at bounding box center [415, 178] width 7 height 7
click at [414, 179] on input "Select an option" at bounding box center [415, 178] width 7 height 7
click at [306, 199] on span "Select an option" at bounding box center [307, 198] width 7 height 7
click at [306, 199] on input "Select an option" at bounding box center [307, 198] width 7 height 7
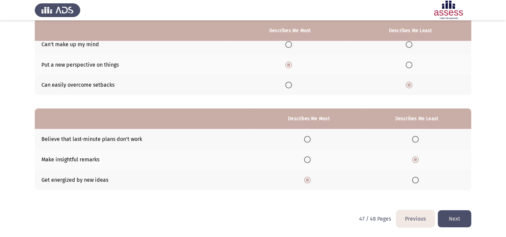
click at [451, 214] on button "Next" at bounding box center [454, 218] width 33 height 17
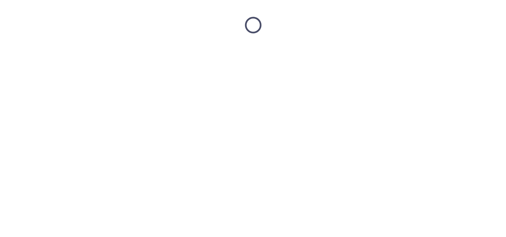
scroll to position [0, 0]
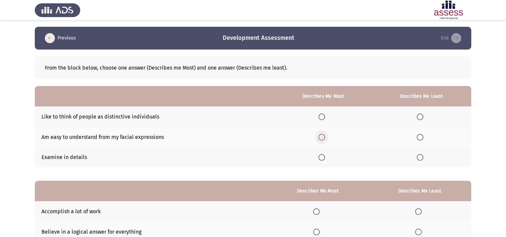
click at [324, 136] on span "Select an option" at bounding box center [321, 137] width 7 height 7
click at [324, 136] on input "Select an option" at bounding box center [321, 137] width 7 height 7
click at [423, 119] on span "Select an option" at bounding box center [420, 116] width 7 height 7
click at [423, 119] on input "Select an option" at bounding box center [420, 116] width 7 height 7
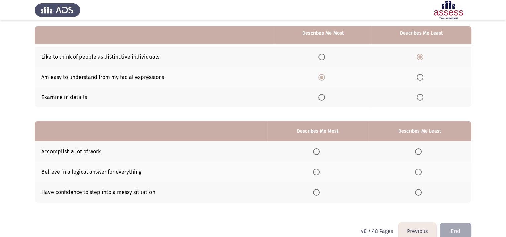
scroll to position [65, 0]
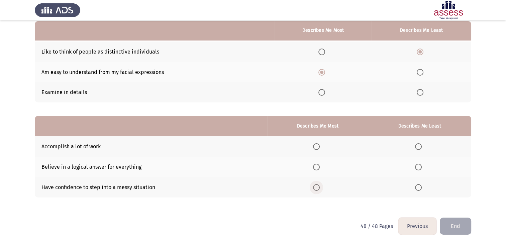
click at [321, 185] on label "Select an option" at bounding box center [317, 187] width 9 height 7
click at [320, 185] on input "Select an option" at bounding box center [316, 187] width 7 height 7
click at [419, 164] on span "Select an option" at bounding box center [418, 167] width 7 height 7
click at [419, 164] on input "Select an option" at bounding box center [418, 167] width 7 height 7
click at [455, 220] on button "End" at bounding box center [455, 225] width 31 height 17
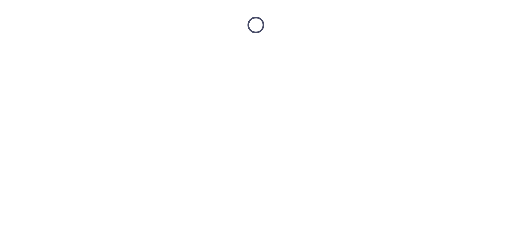
scroll to position [0, 0]
